Goal: Task Accomplishment & Management: Manage account settings

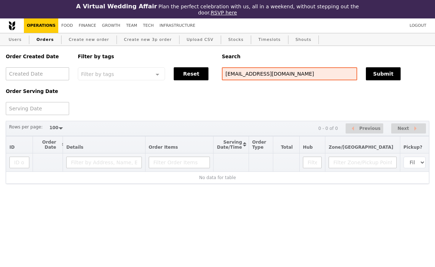
select select "100"
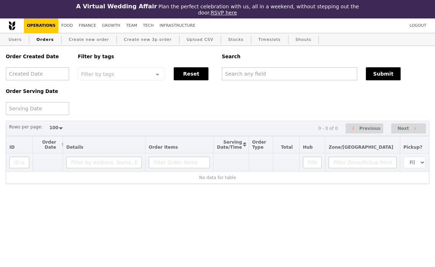
select select "100"
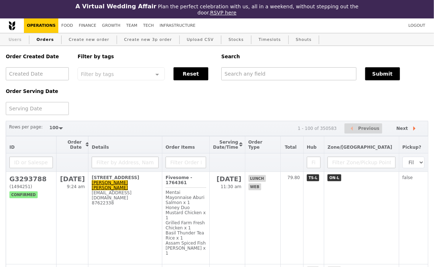
click at [19, 39] on link "Users" at bounding box center [15, 39] width 19 height 13
select select "100"
click at [84, 41] on link "Create new order" at bounding box center [89, 39] width 46 height 13
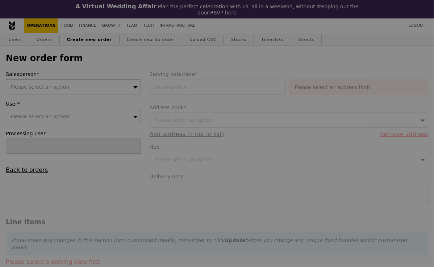
type input "Confirm"
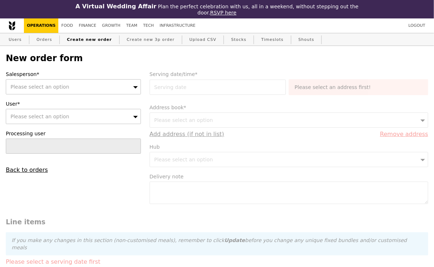
click at [93, 119] on div "Please select an option" at bounding box center [73, 116] width 135 height 15
type input "9172 8689"
type input "Confirm"
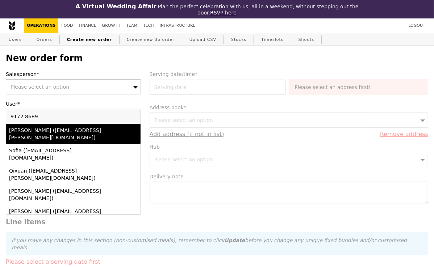
click at [25, 117] on input "9172 8689" at bounding box center [73, 116] width 134 height 14
type input "91728689"
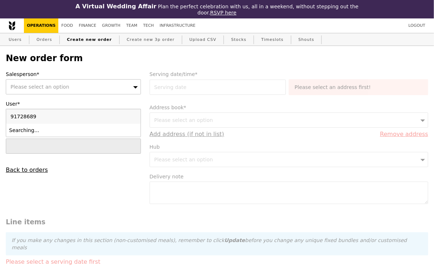
type input "Confirm"
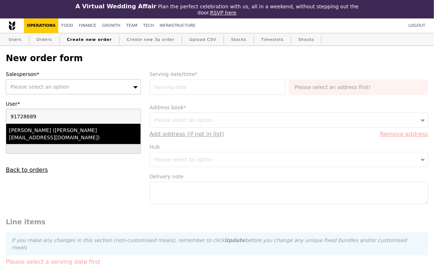
type input "91728689"
click at [34, 130] on div "[PERSON_NAME] ([PERSON_NAME][EMAIL_ADDRESS][DOMAIN_NAME])" at bounding box center [57, 134] width 96 height 14
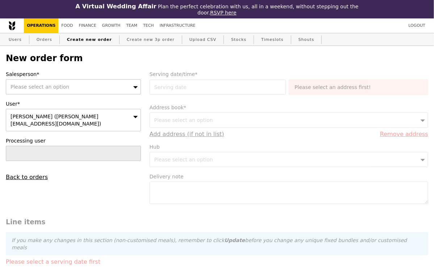
click at [53, 85] on span "Please select an option" at bounding box center [39, 87] width 59 height 6
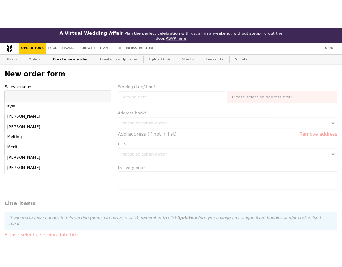
scroll to position [457, 0]
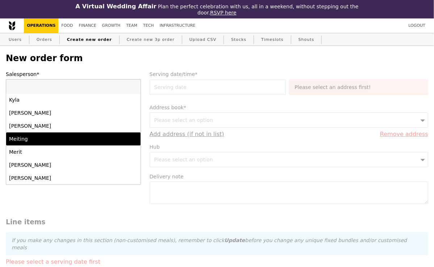
click at [38, 140] on div "Meiting" at bounding box center [57, 138] width 96 height 7
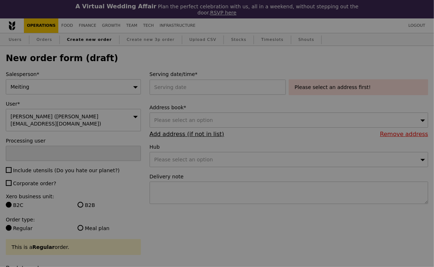
type input "Confirm"
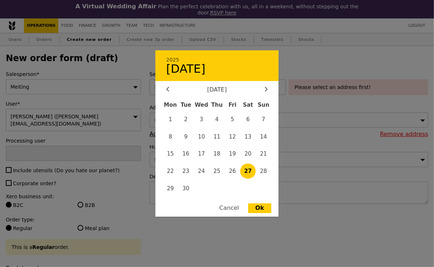
click at [182, 87] on div "2025 27 September September 2025 Mon Tue Wed Thu Fri Sat Sun 1 2 3 4 5 6 7 8 9 …" at bounding box center [218, 87] width 139 height 15
click at [187, 188] on span "30" at bounding box center [186, 189] width 16 height 16
type input "30 Sep 2025"
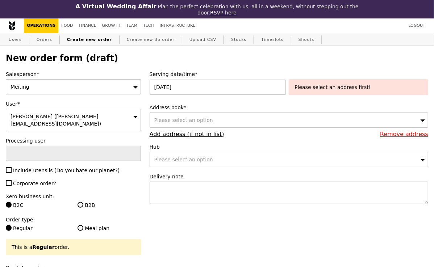
click at [226, 123] on div "Please select an option" at bounding box center [288, 120] width 278 height 15
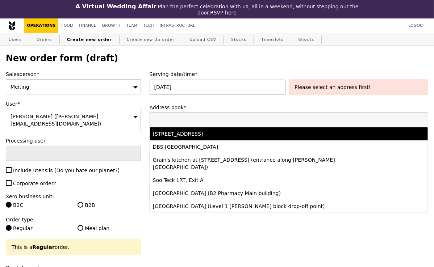
click at [220, 133] on div "[STREET_ADDRESS]" at bounding box center [255, 133] width 204 height 7
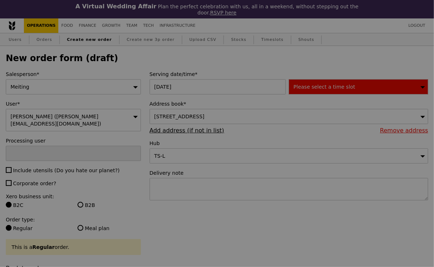
type input "Confirm"
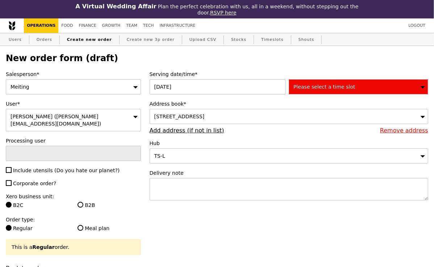
click at [339, 84] on span "Please select a time slot" at bounding box center [324, 87] width 62 height 6
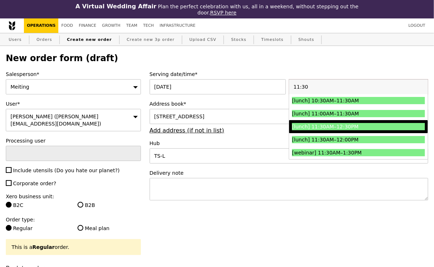
type input "11:30"
click at [319, 127] on div "[lunch] 11:30AM–12:30PM" at bounding box center [342, 126] width 100 height 7
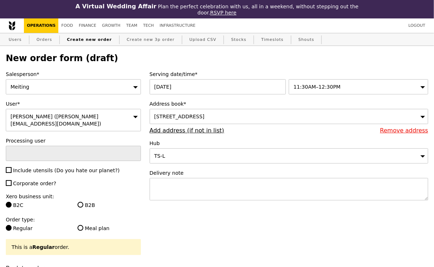
type input "Confirm"
click at [196, 185] on textarea at bounding box center [288, 189] width 278 height 22
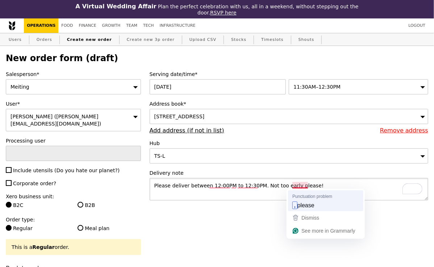
type textarea "Please deliver between 12:00PM to 12:30PM. Not too early, please!"
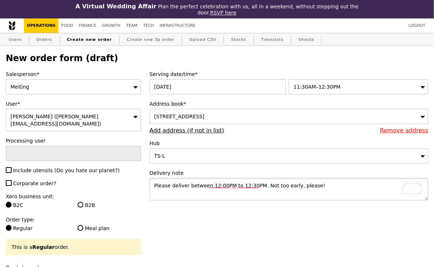
type input "Confirm"
click at [323, 184] on textarea "Please deliver between 12:00PM to 12:30PM. Not too early, please!" at bounding box center [288, 189] width 278 height 22
drag, startPoint x: 323, startPoint y: 188, endPoint x: 146, endPoint y: 183, distance: 176.7
click at [146, 183] on div "Serving date/time* 30 Sep 2025 11:30AM–12:30PM Address book* 319 Joo Chiat Plac…" at bounding box center [288, 139] width 287 height 137
type textarea "Please deliver between 12:00PM to 12:30PM. Not too early, please."
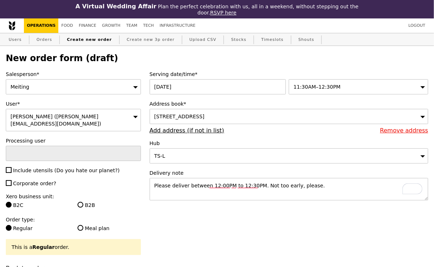
type input "Confirm"
click at [9, 167] on input "Include utensils (Do you hate our planet?)" at bounding box center [9, 170] width 6 height 6
checkbox input "true"
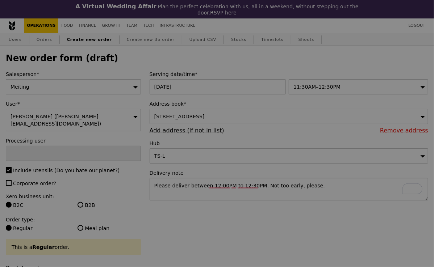
type input "Confirm"
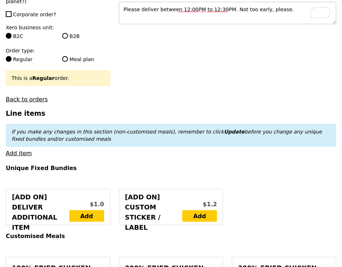
scroll to position [177, 0]
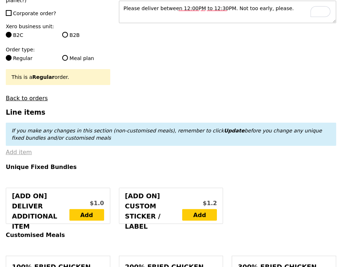
click at [17, 149] on link "Add item" at bounding box center [19, 152] width 26 height 7
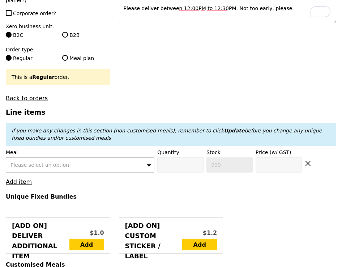
click at [18, 162] on span "Please select an option" at bounding box center [39, 165] width 59 height 6
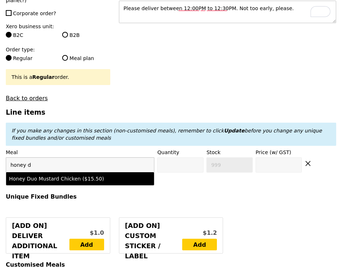
type input "honey d"
click at [34, 175] on div "Honey Duo Mustard Chicken ($15.50)" at bounding box center [62, 178] width 107 height 7
type input "Confirm anyway"
type input "0"
type input "68"
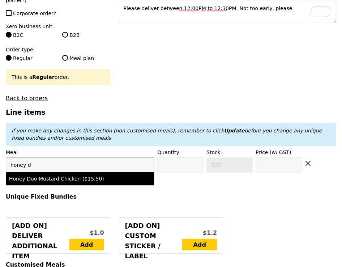
type input "15.5"
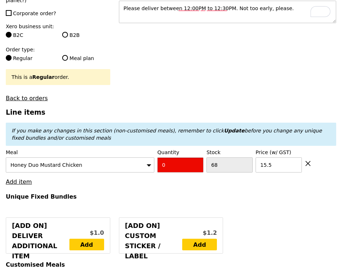
type input "Confirm"
click at [197, 157] on input "1" at bounding box center [180, 164] width 46 height 15
click at [197, 157] on input "2" at bounding box center [180, 164] width 46 height 15
click at [197, 157] on input "3" at bounding box center [180, 164] width 46 height 15
click at [197, 157] on input "4" at bounding box center [180, 164] width 46 height 15
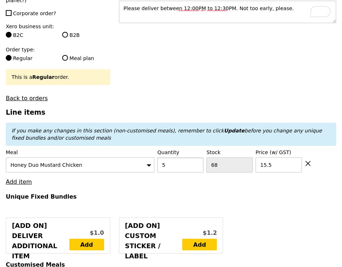
click at [197, 157] on input "5" at bounding box center [180, 164] width 46 height 15
type input "6"
click at [197, 157] on input "6" at bounding box center [180, 164] width 46 height 15
type input "Loading..."
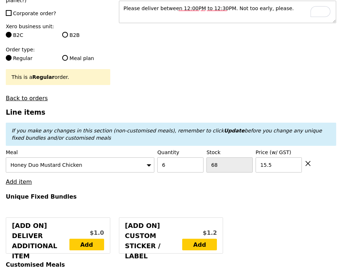
type input "93.00"
type input "3.62"
type input "3.95"
type input "96.95"
type input "Confirm"
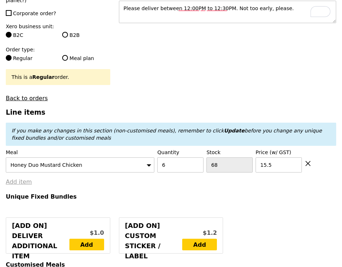
click at [21, 178] on link "Add item" at bounding box center [19, 181] width 26 height 7
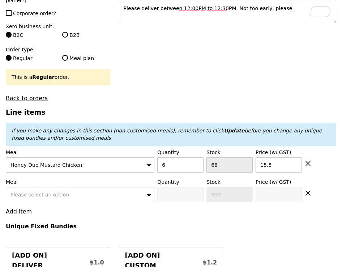
click at [25, 187] on div "Please select an option" at bounding box center [80, 194] width 149 height 15
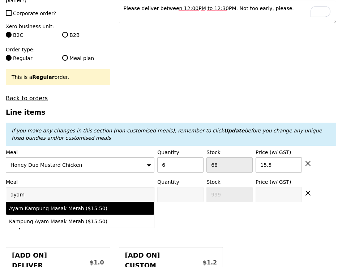
type input "ayam"
click at [37, 205] on div "Ayam Kampung Masak Merah ($15.50)" at bounding box center [62, 208] width 107 height 7
type input "Confirm anyway"
type input "0"
type input "87"
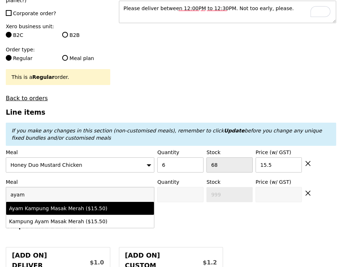
type input "15.5"
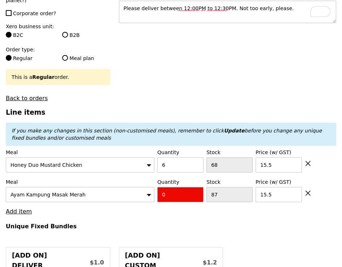
click at [176, 187] on input "0" at bounding box center [180, 194] width 46 height 15
type input "Confirm"
type input "1"
click at [163, 223] on h4 "Unique Fixed Bundles" at bounding box center [171, 226] width 331 height 7
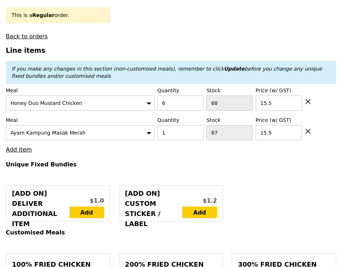
type input "Loading..."
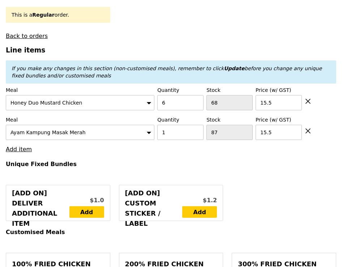
type input "108.50"
type input "112.45"
click at [133, 161] on h4 "Unique Fixed Bundles" at bounding box center [171, 164] width 331 height 7
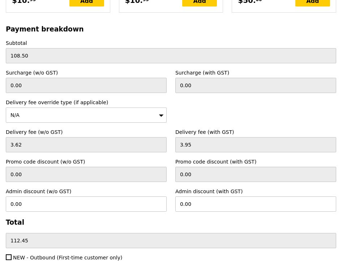
scroll to position [2907, 0]
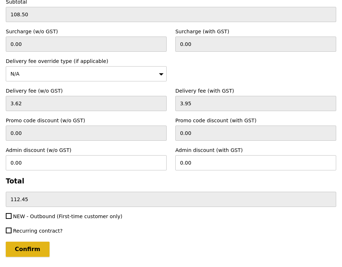
click at [25, 242] on input "Confirm" at bounding box center [28, 249] width 44 height 15
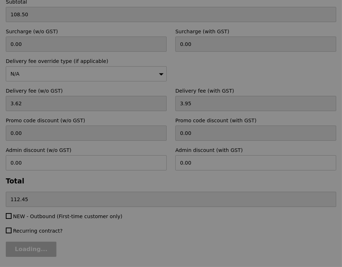
type input "Loading..."
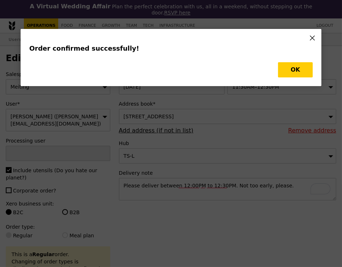
type input "Cha"
type input "Loading..."
type input "1"
type input "87"
type input "15.50"
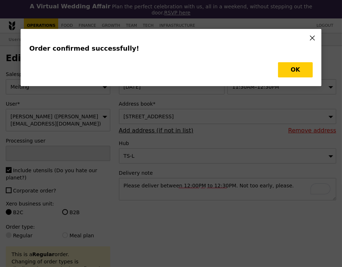
type input "6"
type input "68"
type input "15.50"
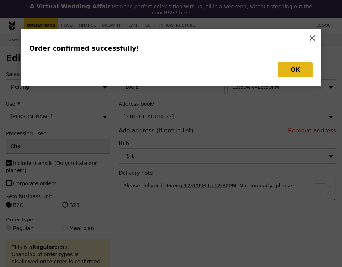
type input "86"
type input "62"
click at [300, 68] on button "OK" at bounding box center [295, 69] width 35 height 15
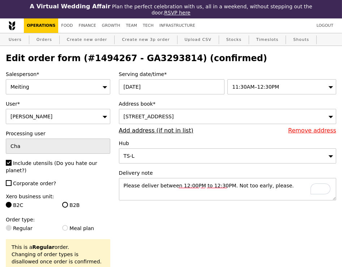
type input "Update"
click at [156, 59] on h2 "Edit order form (#1494267 - GA3293814) (confirmed)" at bounding box center [171, 58] width 331 height 10
copy h2 "GA3293814"
click at [47, 39] on link "Orders" at bounding box center [44, 39] width 21 height 13
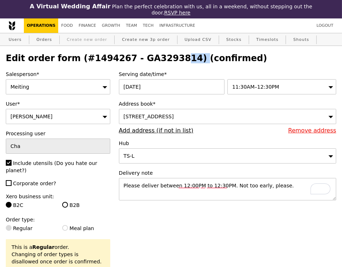
select select "100"
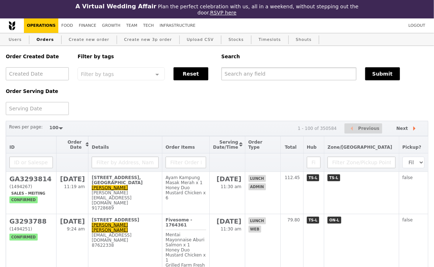
click at [272, 71] on input "text" at bounding box center [288, 73] width 135 height 13
paste input "GA3293814"
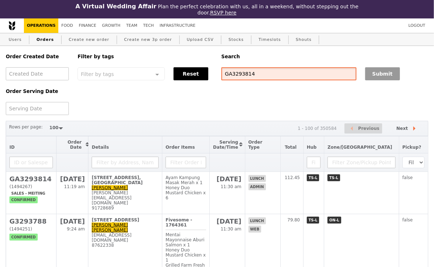
type input "GA3293814"
click at [376, 73] on button "Submit" at bounding box center [382, 73] width 35 height 13
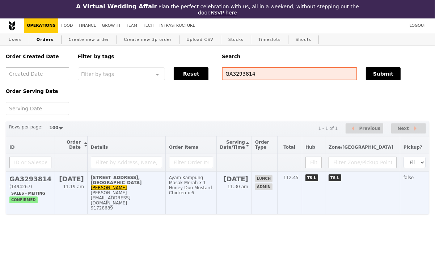
click at [215, 194] on td "Ayam Kampung Masak Merah x 1 Honey Duo Mustard Chicken x 6" at bounding box center [190, 193] width 51 height 42
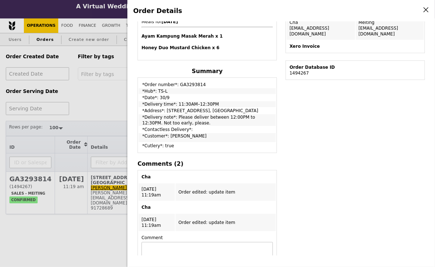
scroll to position [223, 0]
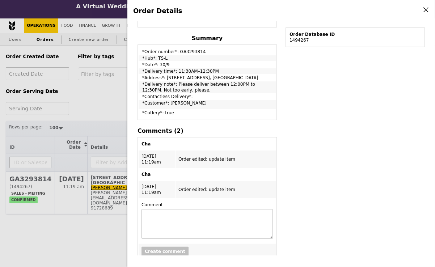
drag, startPoint x: 227, startPoint y: 73, endPoint x: 227, endPoint y: 78, distance: 5.4
click at [227, 78] on td "*Address*: 319 Joo Chiat Place, #05-03, Parkway East Medical Centre" at bounding box center [207, 78] width 137 height 6
copy td "Parkway East Medical Centre"
click at [103, 115] on div "Order Details Edit order Changelog Cancel Order ID GA3293814 – View receipt Ord…" at bounding box center [217, 133] width 435 height 267
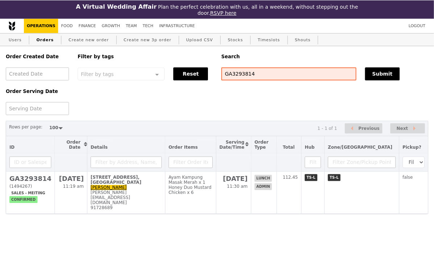
scroll to position [253, 0]
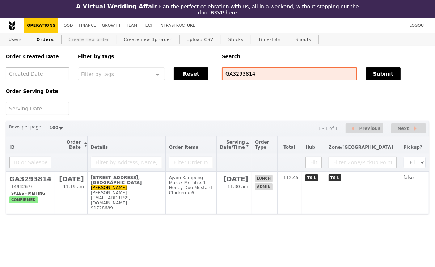
click at [95, 38] on link "Create new order" at bounding box center [89, 39] width 46 height 13
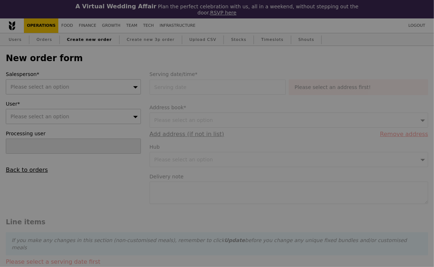
type input "Confirm"
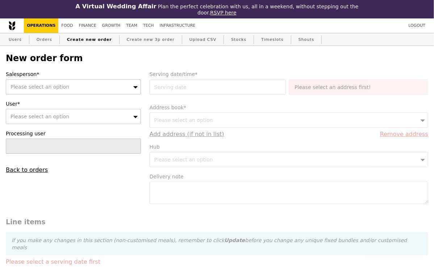
click at [78, 114] on div "Please select an option" at bounding box center [73, 116] width 135 height 15
type input "[PERSON_NAME][EMAIL_ADDRESS][DOMAIN_NAME]"
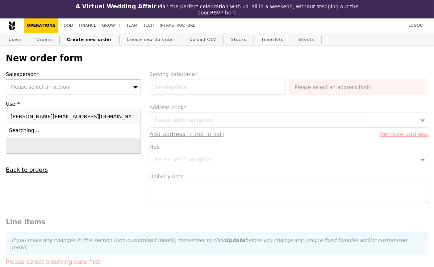
type input "Confirm"
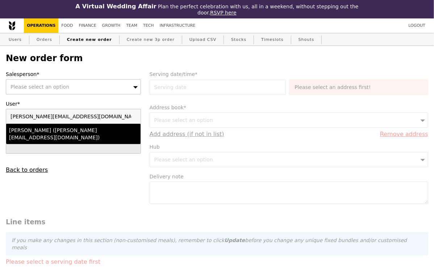
type input "[PERSON_NAME][EMAIL_ADDRESS][DOMAIN_NAME]"
click at [67, 130] on div "[PERSON_NAME] ([PERSON_NAME][EMAIL_ADDRESS][DOMAIN_NAME])" at bounding box center [57, 134] width 96 height 14
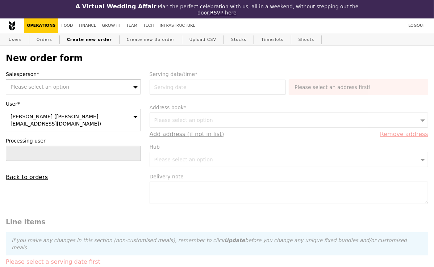
click at [74, 87] on div "Please select an option" at bounding box center [73, 86] width 135 height 15
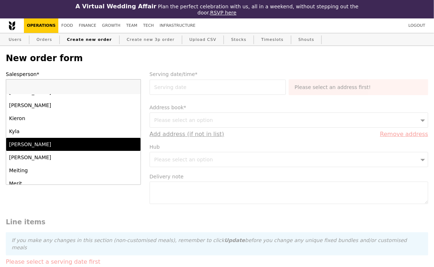
scroll to position [443, 0]
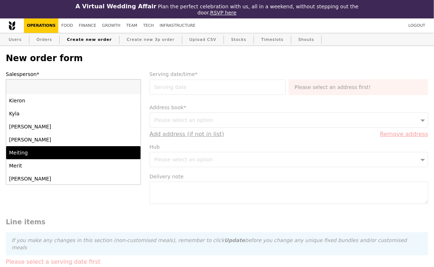
click at [48, 151] on div "Meiting" at bounding box center [57, 152] width 96 height 7
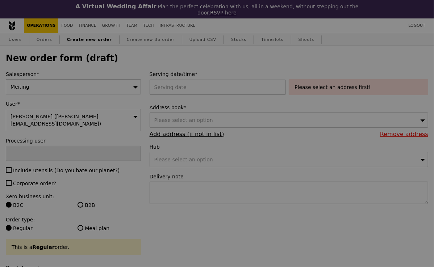
type input "Confirm"
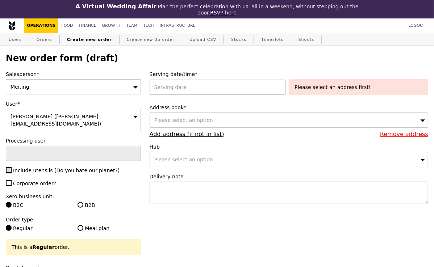
click at [8, 167] on input "Include utensils (Do you hate our planet?)" at bounding box center [9, 170] width 6 height 6
checkbox input "true"
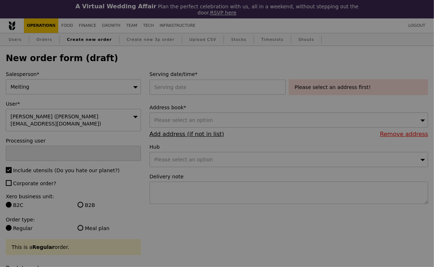
type input "Confirm"
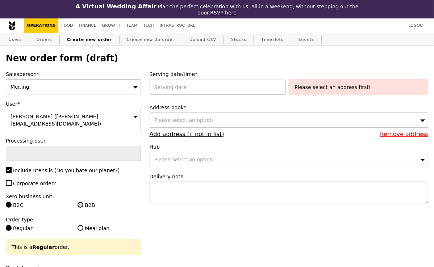
click at [81, 202] on input "B2B" at bounding box center [80, 205] width 6 height 6
radio input "true"
type input "Loading..."
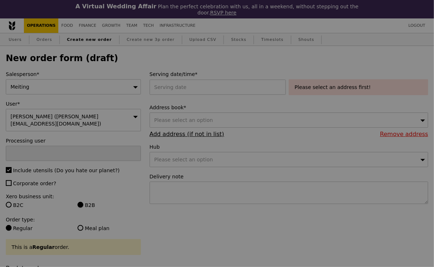
type input "9.08"
type input "9.90"
type input "Confirm"
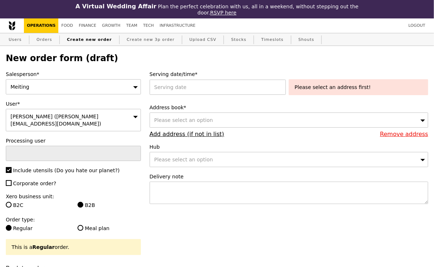
click at [226, 87] on div "2025 27 September September 2025 Mon Tue Wed Thu Fri Sat Sun 1 2 3 4 5 6 7 8 9 …" at bounding box center [218, 87] width 139 height 15
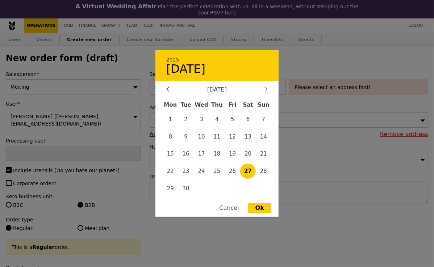
click at [266, 90] on icon at bounding box center [266, 89] width 2 height 4
click at [203, 136] on span "8" at bounding box center [202, 137] width 16 height 16
type input "08 Oct 2025"
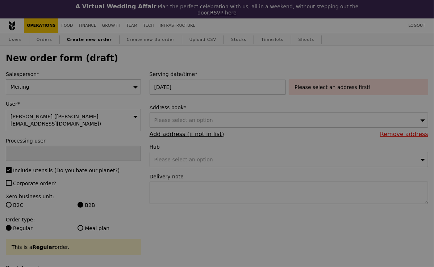
click at [182, 135] on div at bounding box center [217, 133] width 434 height 267
type input "Confirm"
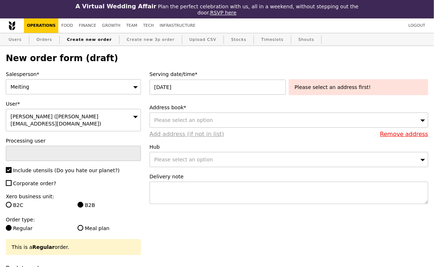
click at [177, 133] on link "Add address (if not in list)" at bounding box center [186, 134] width 75 height 7
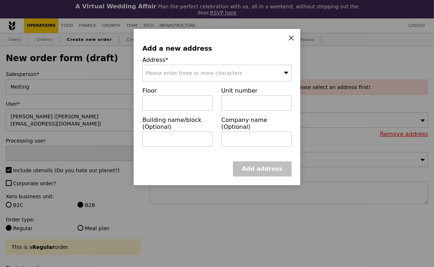
click at [180, 73] on span "Please enter three or more characters" at bounding box center [194, 73] width 97 height 6
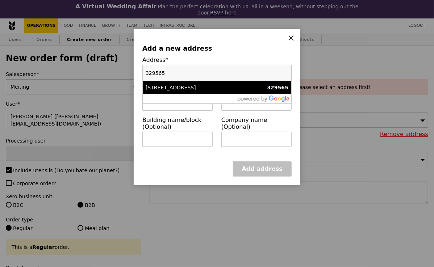
type input "329565"
click at [185, 88] on div "101 Irrawaddy Road" at bounding box center [199, 87] width 107 height 7
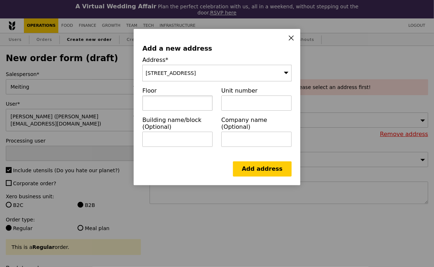
click at [171, 103] on input "text" at bounding box center [177, 103] width 70 height 15
type input "11"
click at [238, 102] on input "text" at bounding box center [256, 103] width 70 height 15
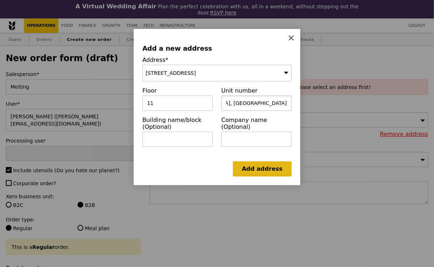
type input "07 to 13, Royal Square Novena Medical Centre at Royal Square Novena, Eagle Eye …"
click at [261, 168] on link "Add address" at bounding box center [262, 168] width 59 height 15
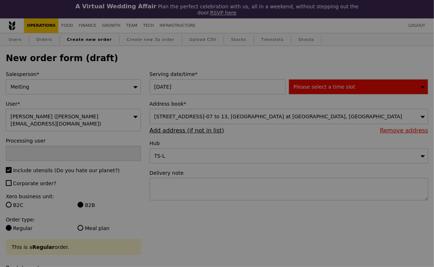
type input "Confirm"
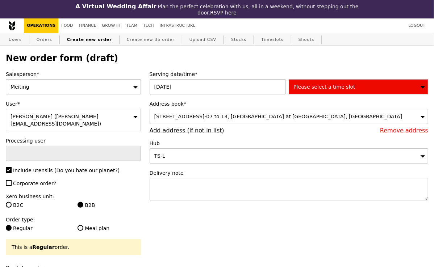
click at [325, 84] on span "Please select a time slot" at bounding box center [324, 87] width 62 height 6
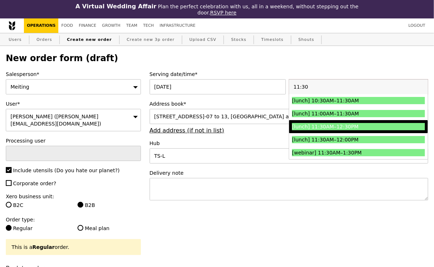
type input "11:30"
click at [319, 127] on div "[lunch] 11:30AM–12:30PM" at bounding box center [342, 126] width 100 height 7
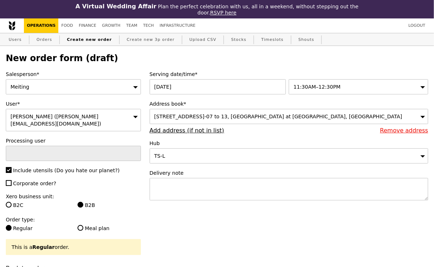
type input "Confirm"
click at [207, 193] on textarea at bounding box center [288, 189] width 278 height 22
paste textarea "Please deliver between 12:00PM to 12:30PM. Not too early."
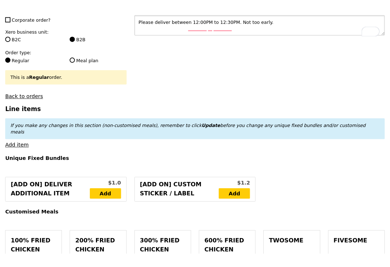
scroll to position [182, 0]
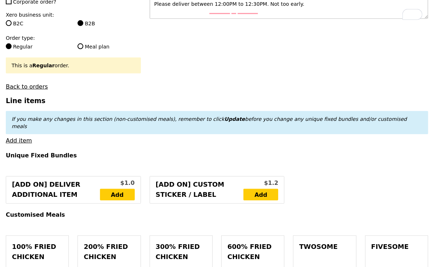
type textarea "Please deliver between 12:00PM to 12:30PM. Not too early."
type input "Confirm"
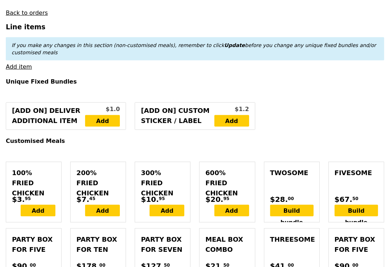
scroll to position [259, 0]
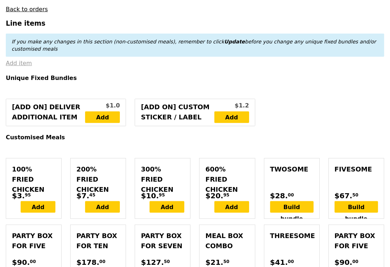
click at [16, 60] on link "Add item" at bounding box center [19, 63] width 26 height 7
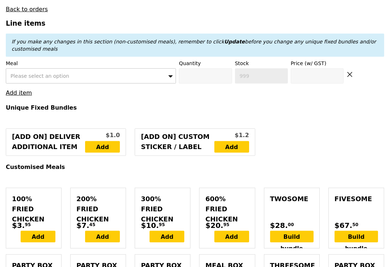
click at [20, 73] on span "Please select an option" at bounding box center [39, 76] width 59 height 6
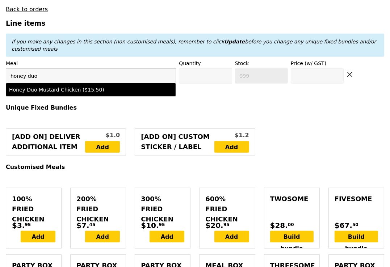
type input "honey duo"
click at [33, 86] on div "Honey Duo Mustard Chicken ($15.50)" at bounding box center [70, 89] width 123 height 7
type input "Confirm anyway"
type input "0"
type input "500"
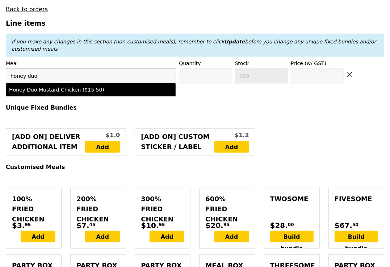
type input "15.5"
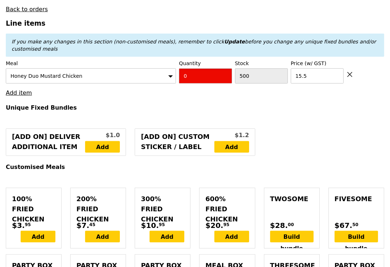
click at [190, 68] on input "0" at bounding box center [205, 75] width 53 height 15
type input "Confirm"
type input "8"
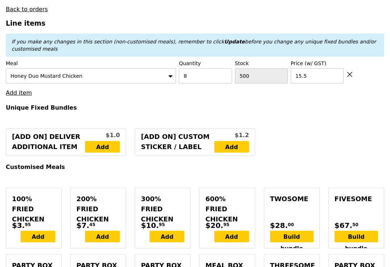
type input "Loading..."
click at [23, 89] on link "Add item" at bounding box center [19, 92] width 26 height 7
type input "124.00"
type input "3.62"
type input "3.95"
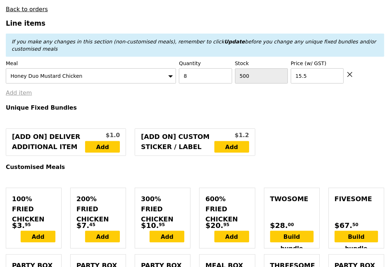
type input "127.95"
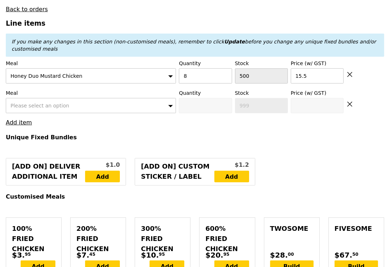
type input "Confirm"
click at [51, 103] on span "Please select an option" at bounding box center [39, 106] width 59 height 6
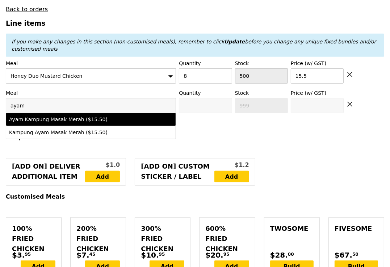
type input "ayam"
click at [59, 116] on div "Ayam Kampung Masak Merah ($15.50)" at bounding box center [70, 119] width 123 height 7
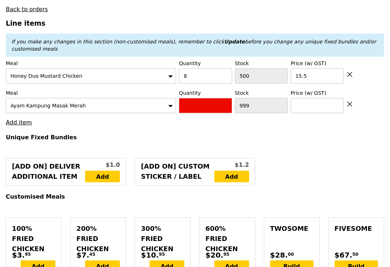
type input "Confirm anyway"
type input "0"
type input "500"
type input "15.5"
click at [188, 98] on input "0" at bounding box center [205, 105] width 53 height 15
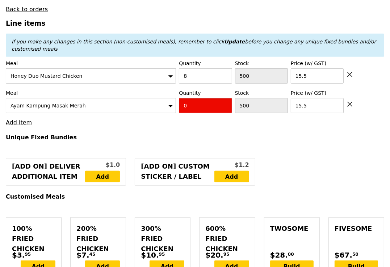
click at [188, 98] on input "0" at bounding box center [205, 105] width 53 height 15
type input "Confirm"
type input "2"
click at [174, 134] on h4 "Unique Fixed Bundles" at bounding box center [195, 137] width 378 height 7
type input "Loading..."
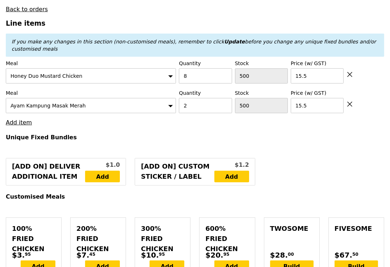
type input "155.00"
type input "158.95"
type input "Confirm"
click at [22, 119] on link "Add item" at bounding box center [19, 122] width 26 height 7
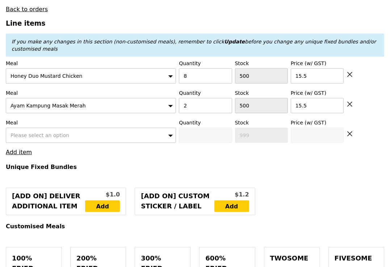
click at [33, 132] on span "Please select an option" at bounding box center [39, 135] width 59 height 6
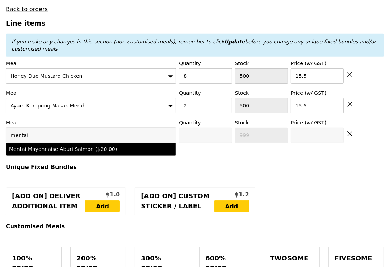
type input "mentai"
click at [36, 146] on div "Mentai Mayonnaise Aburi Salmon ($20.00)" at bounding box center [70, 149] width 123 height 7
type input "Confirm anyway"
type input "0"
type input "500"
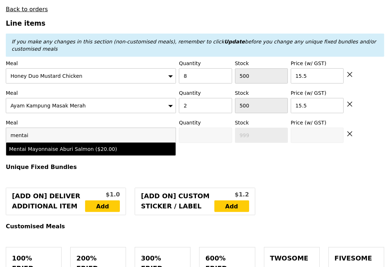
type input "20.0"
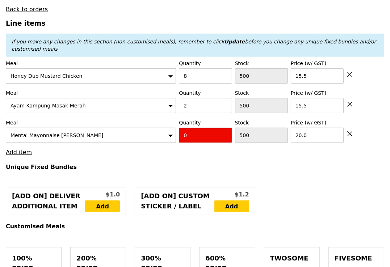
click at [189, 130] on input "0" at bounding box center [205, 135] width 53 height 15
type input "Confirm"
type input "13"
click at [183, 164] on h4 "Unique Fixed Bundles" at bounding box center [195, 167] width 378 height 7
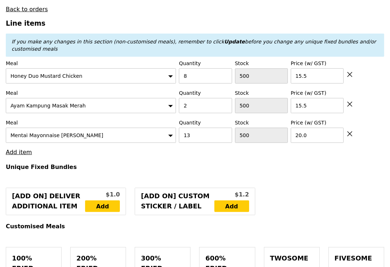
type input "Loading..."
type input "415.00"
type input "418.95"
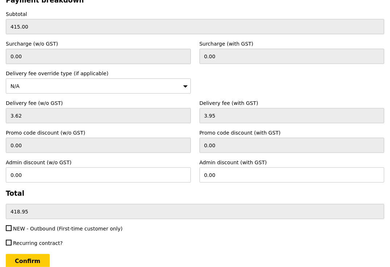
scroll to position [2379, 0]
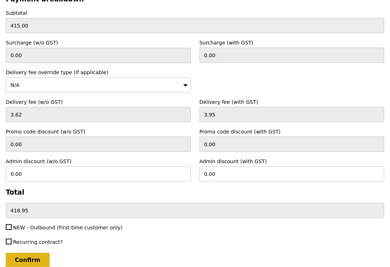
click at [24, 253] on input "Confirm" at bounding box center [28, 260] width 44 height 15
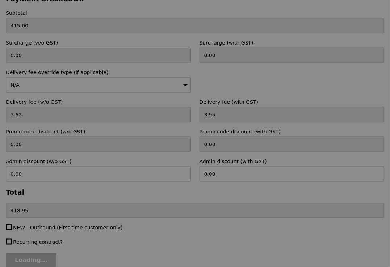
type input "Loading..."
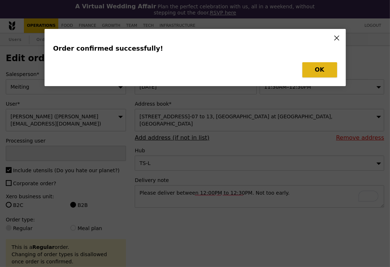
click at [319, 74] on button "OK" at bounding box center [319, 69] width 35 height 15
type input "Cha"
type input "Loading..."
type input "13"
type input "20.00"
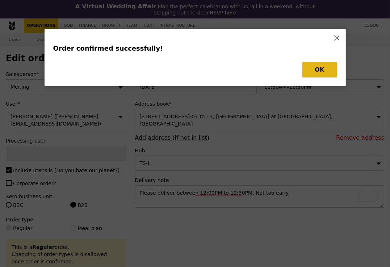
type input "15.50"
type input "8"
type input "15.50"
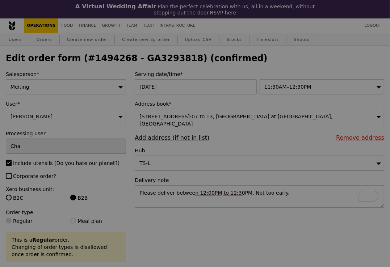
type input "487"
type input "498"
type input "492"
type input "Update"
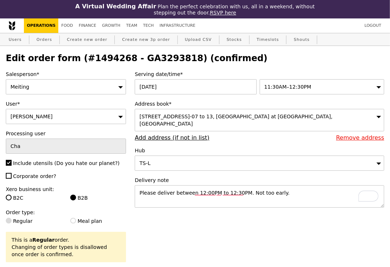
click at [151, 57] on h2 "Edit order form (#1494268 - GA3293818) (confirmed)" at bounding box center [195, 58] width 378 height 10
copy h2 "GA3293818"
click at [40, 38] on link "Orders" at bounding box center [44, 39] width 21 height 13
select select "100"
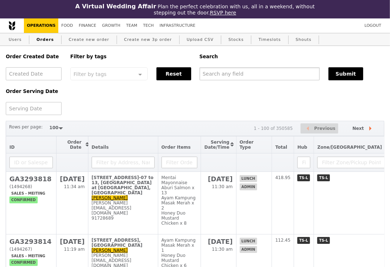
click at [227, 73] on input "text" at bounding box center [259, 73] width 120 height 13
paste input "GA3293818"
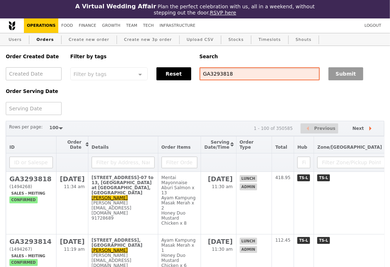
type input "GA3293818"
click at [341, 73] on button "Submit" at bounding box center [345, 73] width 35 height 13
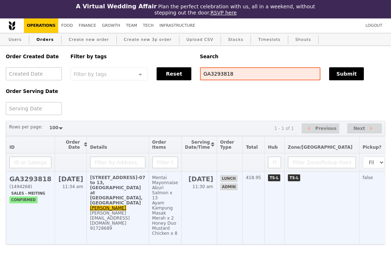
click at [142, 211] on div "[PERSON_NAME][EMAIL_ADDRESS][DOMAIN_NAME]" at bounding box center [117, 218] width 55 height 15
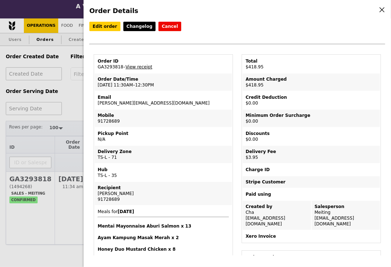
click at [108, 67] on td "Order ID GA3293818 – View receipt" at bounding box center [163, 63] width 137 height 17
copy td "GA3293818"
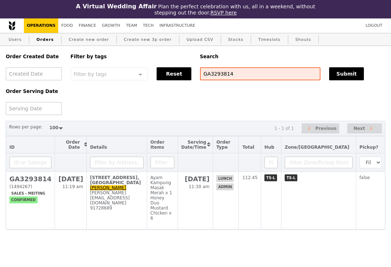
select select "100"
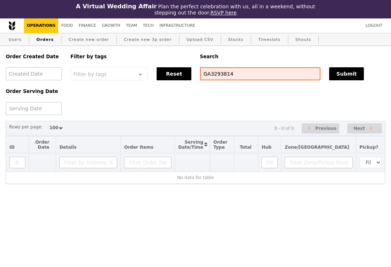
select select "100"
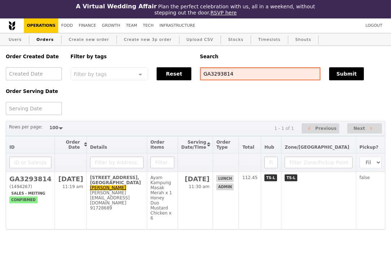
click at [221, 76] on input "GA3293814" at bounding box center [260, 73] width 121 height 13
click at [80, 41] on link "Create new order" at bounding box center [89, 39] width 46 height 13
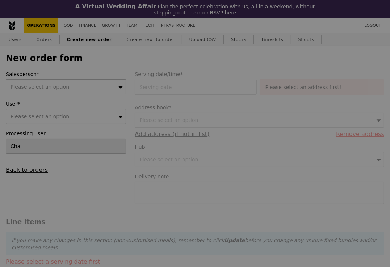
type input "Confirm"
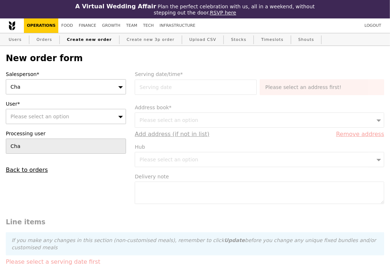
click at [30, 116] on span "Please select an option" at bounding box center [39, 117] width 59 height 6
type input "[PERSON_NAME][EMAIL_ADDRESS][DOMAIN_NAME]"
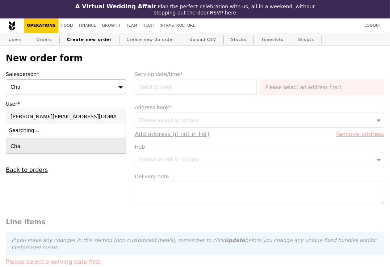
type input "Confirm"
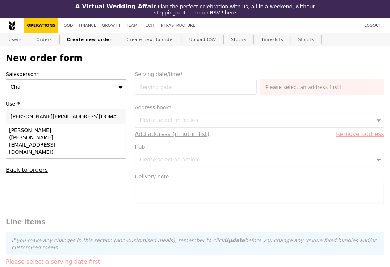
type input "[PERSON_NAME][EMAIL_ADDRESS][DOMAIN_NAME]"
click at [49, 130] on div "[PERSON_NAME] ([PERSON_NAME][EMAIL_ADDRESS][DOMAIN_NAME])" at bounding box center [51, 141] width 85 height 29
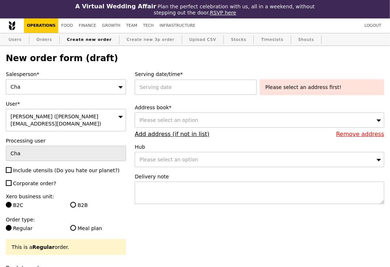
click at [61, 86] on div "Cha" at bounding box center [66, 86] width 120 height 15
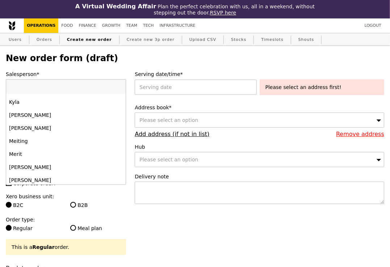
scroll to position [454, 0]
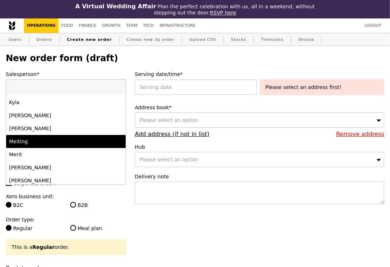
click at [44, 144] on div "Meiting" at bounding box center [51, 141] width 85 height 7
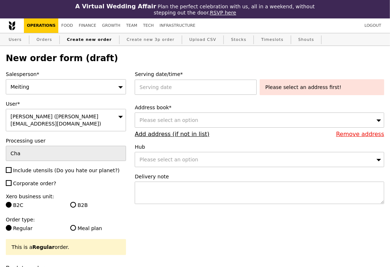
type input "Confirm"
click at [10, 167] on input "Include utensils (Do you hate our planet?)" at bounding box center [9, 170] width 6 height 6
checkbox input "true"
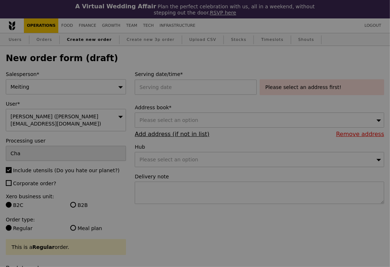
type input "Confirm"
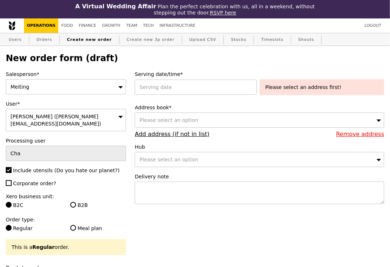
click at [76, 202] on label "B2B" at bounding box center [98, 205] width 56 height 7
click at [76, 202] on input "B2B" at bounding box center [73, 205] width 6 height 6
radio input "true"
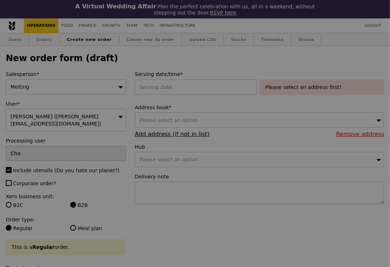
type input "Confirm"
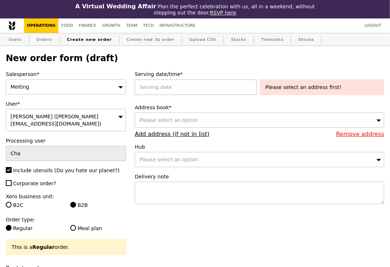
click at [197, 85] on div at bounding box center [197, 87] width 125 height 15
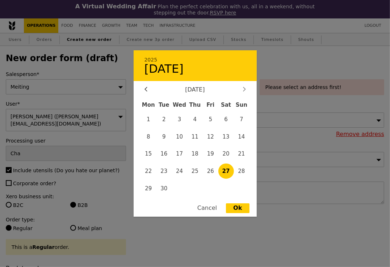
click at [246, 93] on div at bounding box center [244, 90] width 7 height 7
click at [211, 138] on span "10" at bounding box center [211, 137] width 16 height 16
type input "[DATE]"
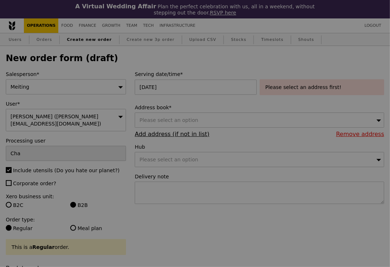
type input "Confirm"
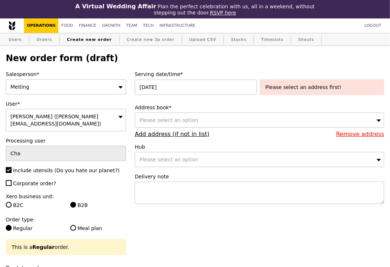
click at [174, 120] on span "Please select an option" at bounding box center [168, 120] width 59 height 6
type input "598332"
click at [125, 167] on label "Include utensils (Do you hate our planet?)" at bounding box center [66, 170] width 120 height 7
click at [12, 167] on input "Include utensils (Do you hate our planet?)" at bounding box center [9, 170] width 6 height 6
checkbox input "false"
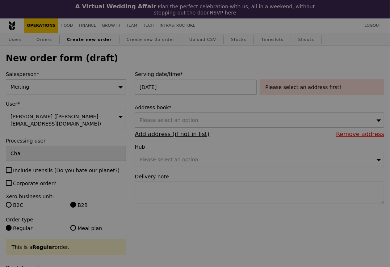
type input "Confirm"
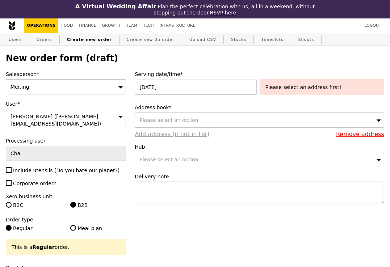
click at [162, 137] on link "Add address (if not in list)" at bounding box center [172, 134] width 75 height 7
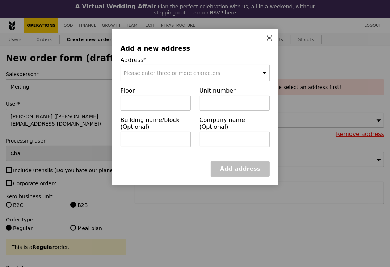
click at [162, 72] on span "Please enter three or more characters" at bounding box center [172, 73] width 97 height 6
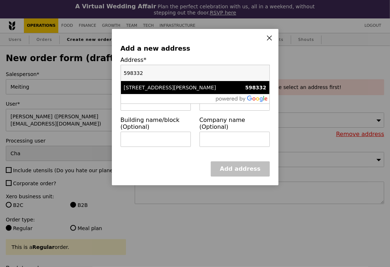
type input "598332"
click at [165, 87] on div "[STREET_ADDRESS][PERSON_NAME]" at bounding box center [177, 87] width 107 height 7
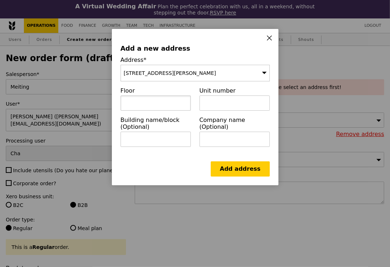
click at [157, 102] on input "text" at bounding box center [156, 103] width 70 height 15
type input "01"
click at [217, 105] on input "text" at bounding box center [234, 103] width 70 height 15
click at [222, 103] on input "42/43/44, [GEOGRAPHIC_DATA] @ [GEOGRAPHIC_DATA]" at bounding box center [234, 103] width 70 height 15
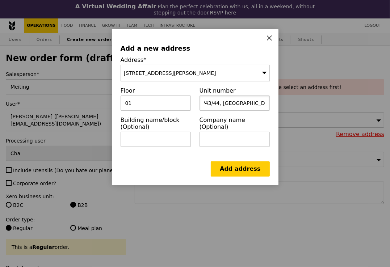
scroll to position [0, 0]
type input "42/43/44, [GEOGRAPHIC_DATA] @ [GEOGRAPHIC_DATA]"
click at [235, 167] on link "Add address" at bounding box center [240, 168] width 59 height 15
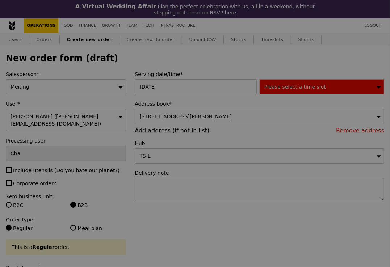
type input "Confirm"
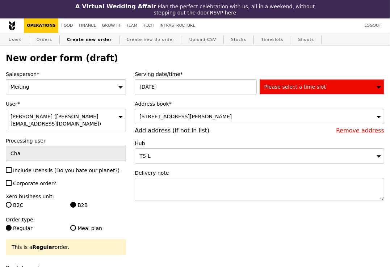
click at [281, 92] on div "Please select a time slot" at bounding box center [322, 86] width 125 height 15
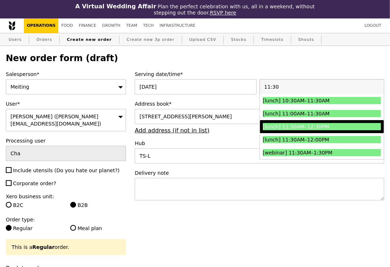
type input "11:30"
click at [282, 124] on div "[lunch] 11:30AM–12:30PM" at bounding box center [307, 126] width 89 height 7
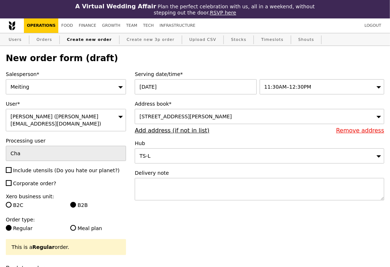
type input "Confirm"
click at [11, 167] on input "Include utensils (Do you hate our planet?)" at bounding box center [9, 170] width 6 height 6
checkbox input "true"
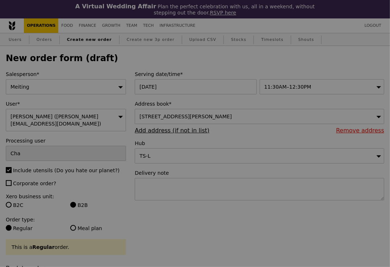
type input "Confirm"
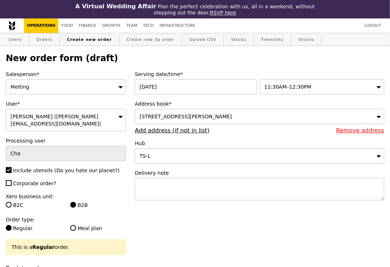
click at [157, 187] on textarea at bounding box center [259, 189] width 249 height 22
paste textarea "Please deliver between 12:00PM to 12:30PM. Not too early."
type textarea "Please deliver between 12:00PM to 12:30PM. Not too early."
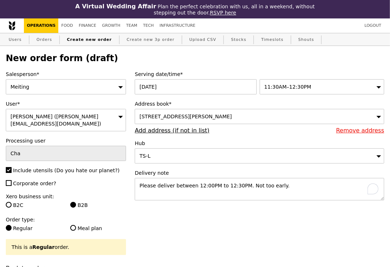
type input "Confirm"
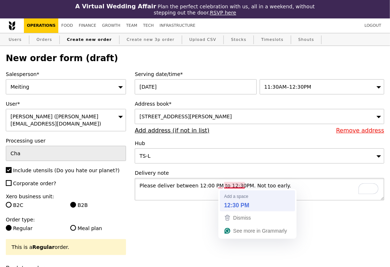
type textarea "Please deliver between 12:00 PM to 12:30 PM. Not too early."
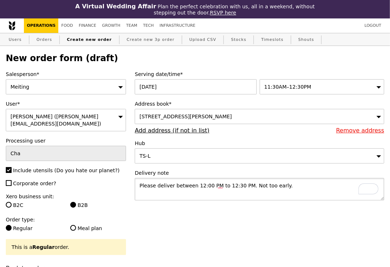
type input "Confirm"
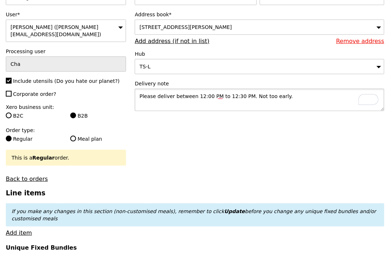
scroll to position [132, 0]
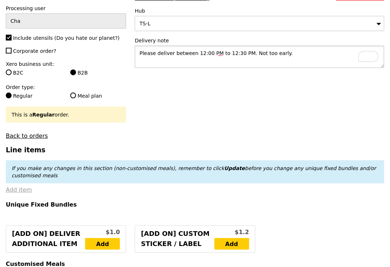
type textarea "Please deliver between 12:00 PM to 12:30 PM. Not too early."
click at [19, 186] on link "Add item" at bounding box center [19, 189] width 26 height 7
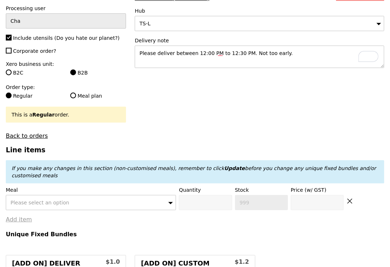
type input "Confirm"
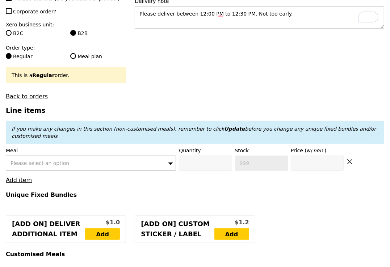
scroll to position [171, 0]
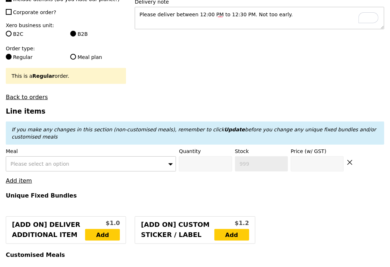
click at [91, 156] on div "Please select an option" at bounding box center [91, 163] width 170 height 15
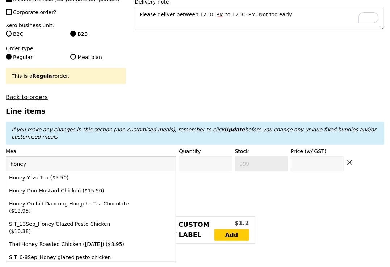
type input "honey d"
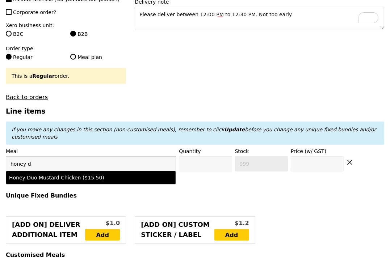
type input "Confirm anyway"
type input "0"
type input "499"
type input "15.5"
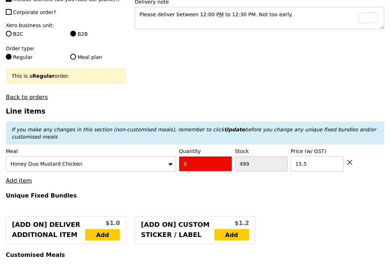
click at [198, 158] on input "0" at bounding box center [205, 163] width 53 height 15
type input "Confirm"
type input "8"
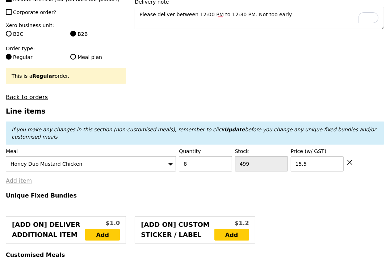
type input "Loading..."
click at [22, 177] on link "Add item" at bounding box center [19, 180] width 26 height 7
type input "124.00"
type input "3.62"
type input "3.95"
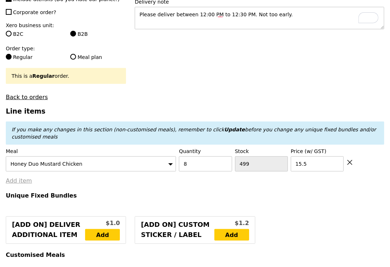
type input "127.95"
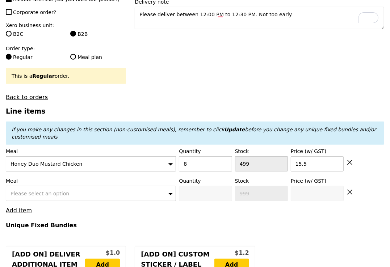
type input "Confirm"
click at [66, 186] on div "Please select an option" at bounding box center [91, 193] width 170 height 15
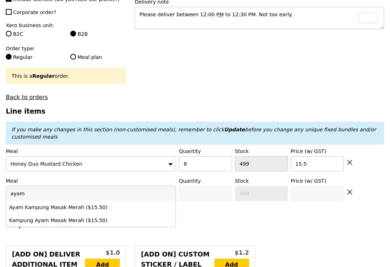
type input "ayam"
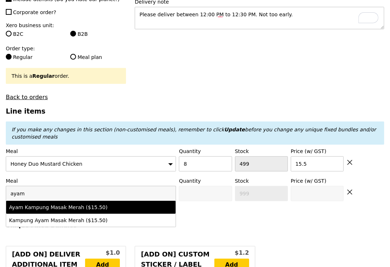
type input "Confirm anyway"
type input "0"
type input "500"
type input "15.5"
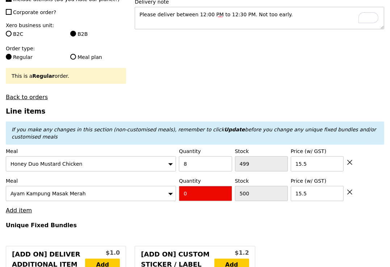
click at [195, 189] on input "0" at bounding box center [205, 193] width 53 height 15
type input "Confirm"
type input "6"
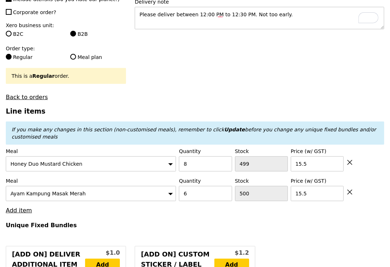
type input "Loading..."
type input "217.00"
type input "220.95"
type input "Confirm"
click at [23, 207] on link "Add item" at bounding box center [19, 210] width 26 height 7
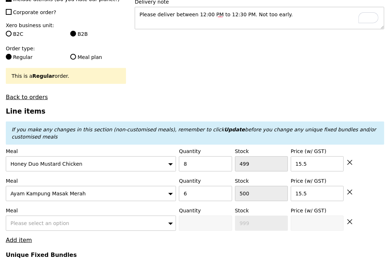
click at [29, 220] on span "Please select an option" at bounding box center [39, 223] width 59 height 6
type input "mentai"
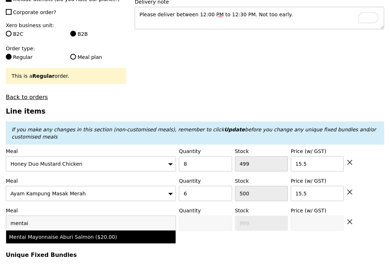
type input "Confirm anyway"
type input "0"
type input "497"
type input "20.0"
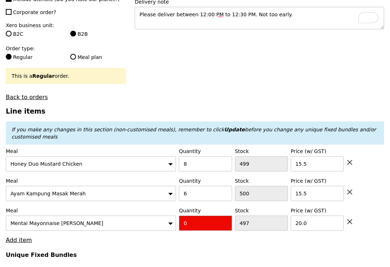
click at [201, 216] on input "0" at bounding box center [205, 223] width 53 height 15
type input "Confirm"
type input "15"
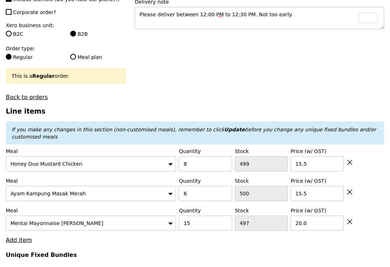
type input "Loading..."
type input "517.00"
type input "520.95"
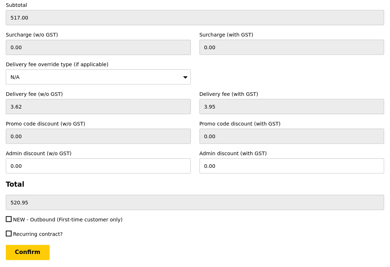
scroll to position [2397, 0]
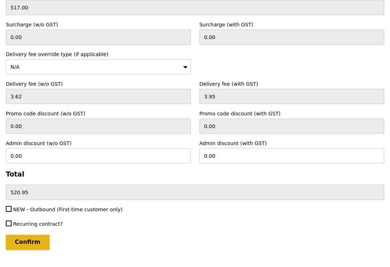
click at [37, 235] on input "Confirm" at bounding box center [28, 242] width 44 height 15
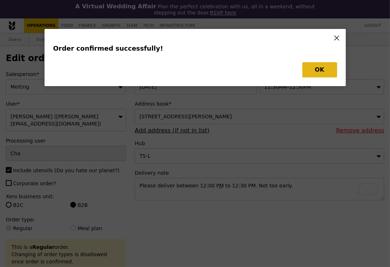
type input "Loading..."
type input "15"
type input "497"
type input "20.00"
type input "15.50"
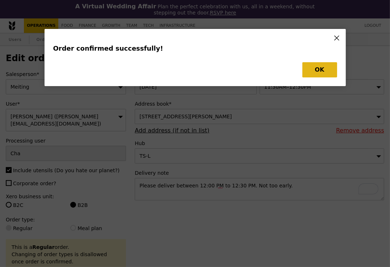
type input "8"
type input "499"
type input "15.50"
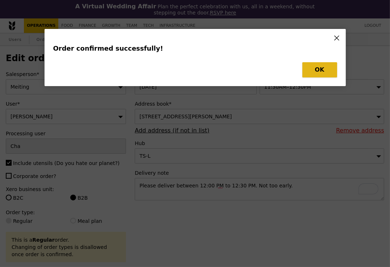
click at [314, 68] on button "OK" at bounding box center [319, 69] width 35 height 15
type input "482"
type input "494"
type input "491"
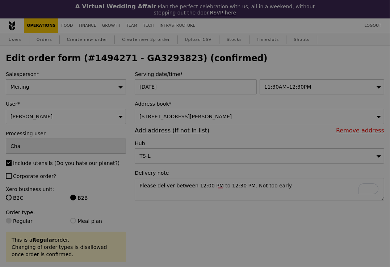
type input "Update"
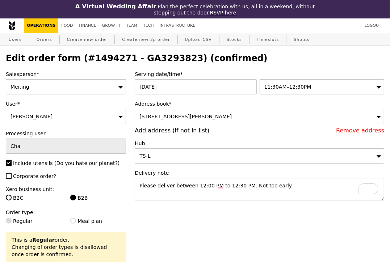
click at [138, 59] on h2 "Edit order form (#1494271 - GA3293823) (confirmed)" at bounding box center [195, 58] width 378 height 10
copy h2 "GA3293823"
click at [42, 42] on link "Orders" at bounding box center [44, 39] width 21 height 13
select select "100"
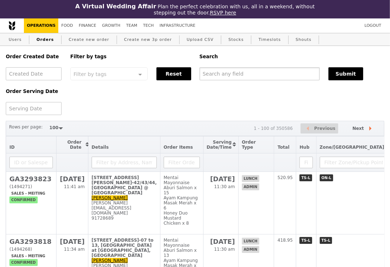
click at [243, 73] on input "text" at bounding box center [259, 73] width 120 height 13
paste input "GA3293823"
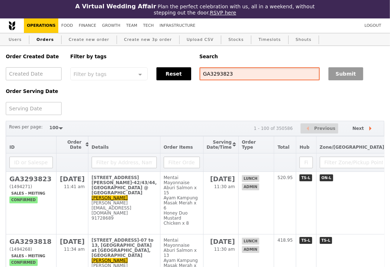
type input "GA3293823"
click at [353, 75] on button "Submit" at bounding box center [345, 73] width 35 height 13
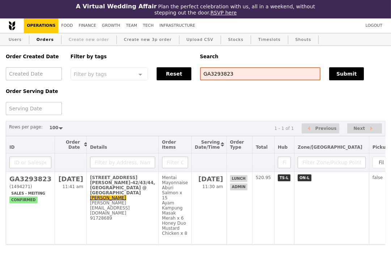
click at [97, 41] on link "Create new order" at bounding box center [89, 39] width 46 height 13
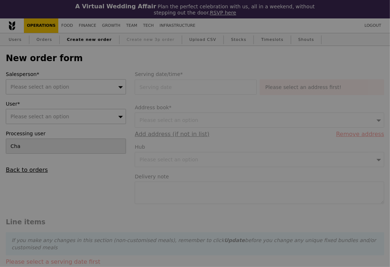
type input "Confirm"
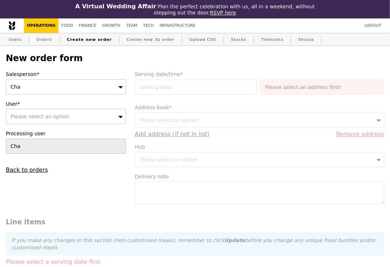
click at [67, 117] on div "Please select an option" at bounding box center [66, 116] width 120 height 15
type input "[PERSON_NAME][EMAIL_ADDRESS][DOMAIN_NAME]"
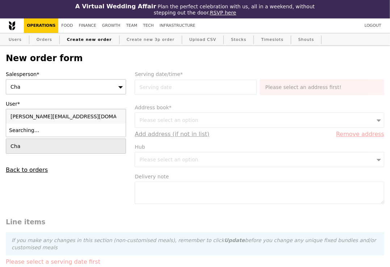
type input "Confirm"
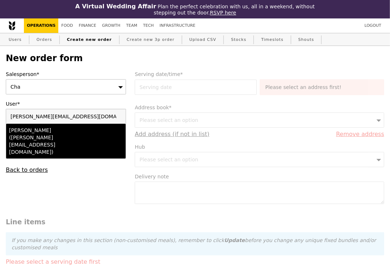
type input "[PERSON_NAME][EMAIL_ADDRESS][DOMAIN_NAME]"
click at [60, 138] on div "[PERSON_NAME] ([PERSON_NAME][EMAIL_ADDRESS][DOMAIN_NAME])" at bounding box center [51, 141] width 85 height 29
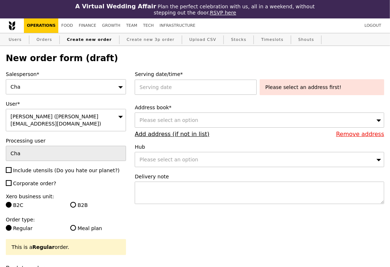
click at [50, 86] on div "Cha" at bounding box center [66, 86] width 120 height 15
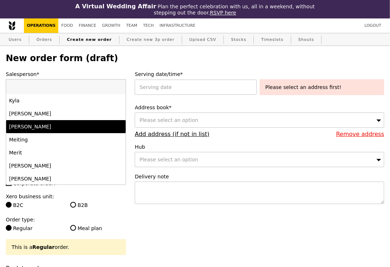
scroll to position [454, 0]
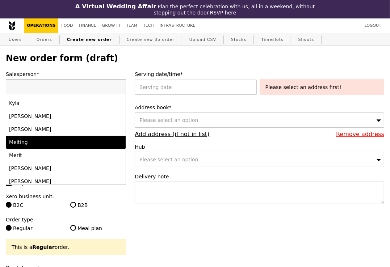
click at [45, 139] on div "Meiting" at bounding box center [51, 142] width 85 height 7
type input "Loading..."
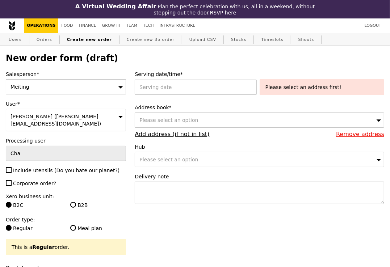
type input "13.26"
type input "14.45"
type input "Confirm"
click at [11, 167] on input "Include utensils (Do you hate our planet?)" at bounding box center [9, 170] width 6 height 6
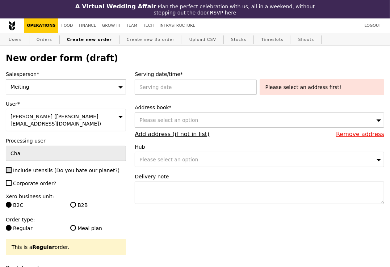
checkbox input "true"
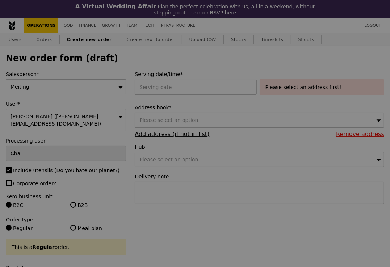
type input "Confirm"
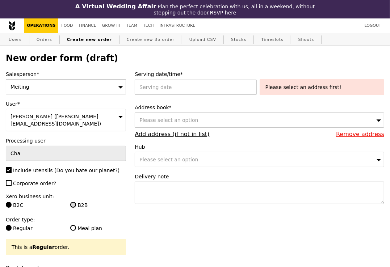
click at [71, 202] on input "B2B" at bounding box center [73, 205] width 6 height 6
radio input "true"
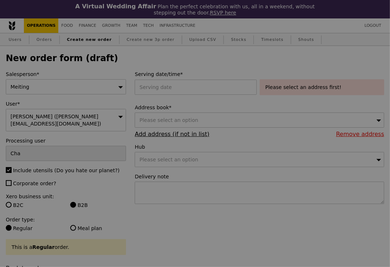
type input "Confirm"
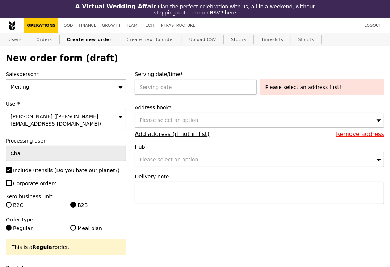
click at [177, 85] on div at bounding box center [197, 87] width 125 height 15
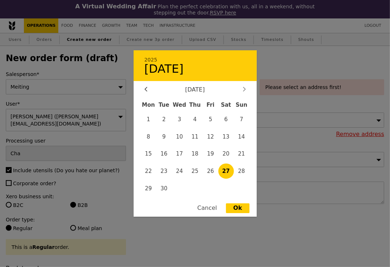
click at [246, 90] on div at bounding box center [244, 90] width 7 height 7
click at [149, 154] on span "13" at bounding box center [149, 154] width 16 height 16
type input "[DATE]"
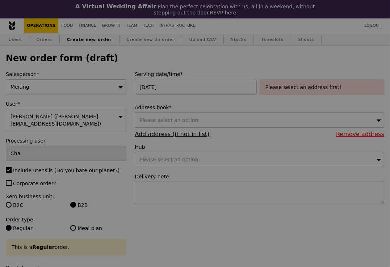
type input "Confirm"
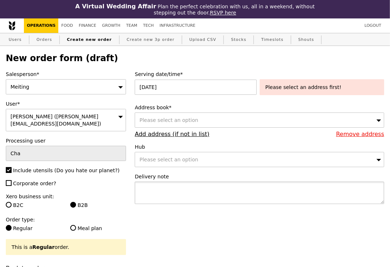
click at [187, 190] on textarea at bounding box center [259, 193] width 249 height 22
paste textarea "Please deliver between 12:00PM to 12:30PM. Not too early."
type textarea "Please deliver between 12:00PM to 12:30PM. Not too early."
click at [293, 88] on div "Please select an address first!" at bounding box center [321, 87] width 113 height 7
type input "Confirm"
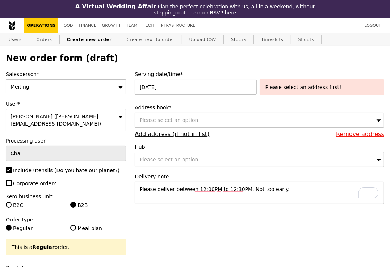
click at [219, 121] on div "Please select an option" at bounding box center [259, 120] width 249 height 15
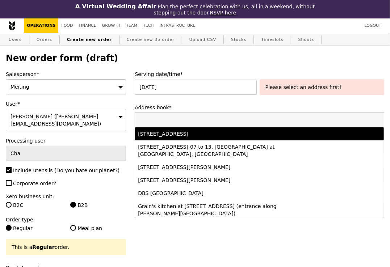
click at [119, 180] on label "Corporate order?" at bounding box center [66, 183] width 120 height 7
click at [12, 180] on input "Corporate order?" at bounding box center [9, 183] width 6 height 6
checkbox input "true"
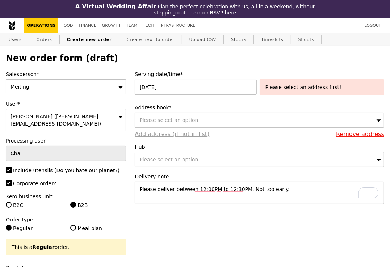
click at [164, 134] on link "Add address (if not in list)" at bounding box center [172, 134] width 75 height 7
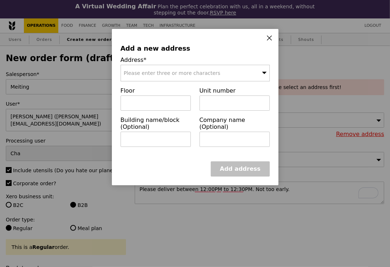
click at [177, 71] on span "Please enter three or more characters" at bounding box center [172, 73] width 97 height 6
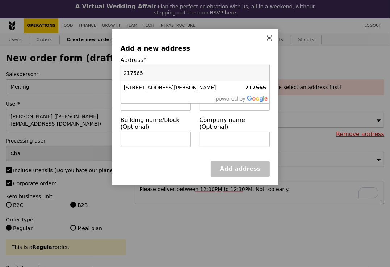
type input "217565"
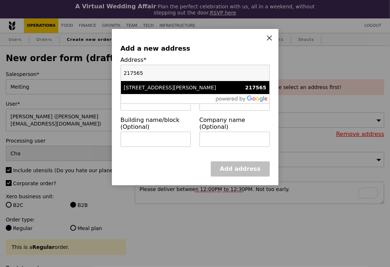
click at [179, 87] on div "[STREET_ADDRESS][PERSON_NAME]" at bounding box center [177, 87] width 107 height 7
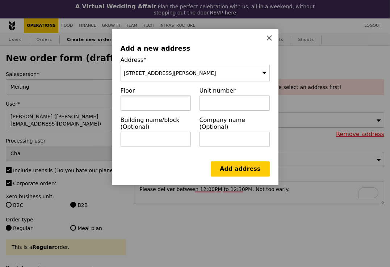
click at [165, 108] on input "text" at bounding box center [156, 103] width 70 height 15
type input "05"
click at [218, 102] on input "[DATE], [GEOGRAPHIC_DATA]" at bounding box center [234, 103] width 70 height 15
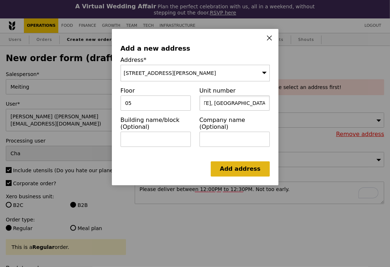
type input "[DATE], [GEOGRAPHIC_DATA] @ [GEOGRAPHIC_DATA]"
click at [241, 169] on link "Add address" at bounding box center [240, 168] width 59 height 15
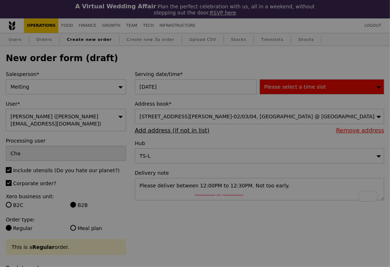
type input "Confirm"
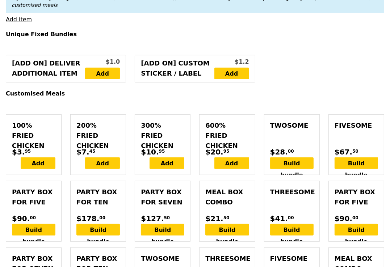
scroll to position [305, 0]
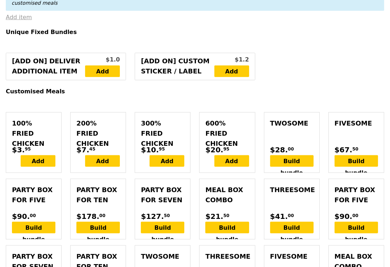
click at [17, 14] on link "Add item" at bounding box center [19, 17] width 26 height 7
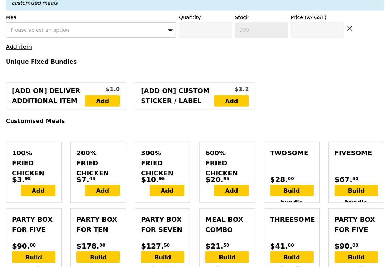
click at [31, 26] on div "Please select an option" at bounding box center [91, 29] width 170 height 15
type input "honey du"
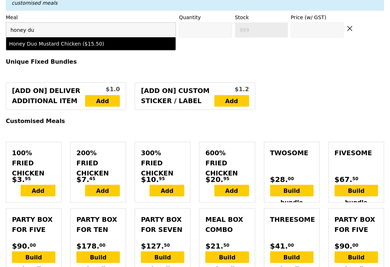
type input "Confirm anyway"
type input "0"
type input "500"
type input "15.5"
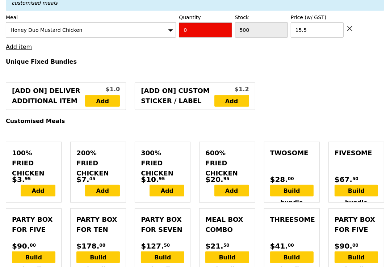
click at [194, 27] on input "0" at bounding box center [205, 29] width 53 height 15
type input "Confirm"
type input "4"
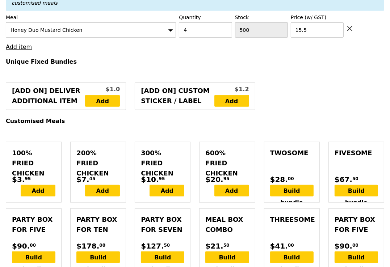
type input "Loading..."
type input "62.00"
type input "3.62"
type input "3.95"
type input "65.95"
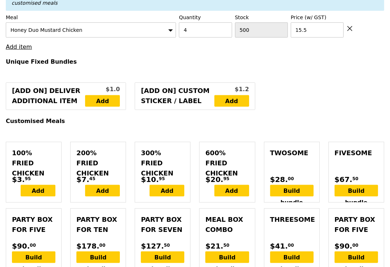
type input "Confirm"
type input "4"
click at [26, 43] on link "Add item" at bounding box center [19, 46] width 26 height 7
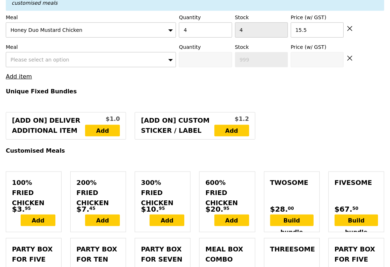
click at [64, 57] on span "Please select an option" at bounding box center [39, 60] width 59 height 6
type input "mentai"
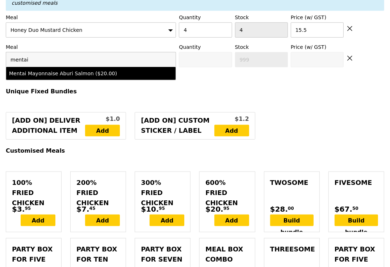
type input "Confirm anyway"
type input "0"
type input "3"
type input "20.0"
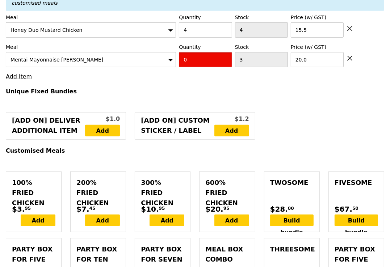
click at [189, 52] on input "0" at bounding box center [205, 59] width 53 height 15
type input "Confirm"
type input "1"
click at [193, 88] on h4 "Unique Fixed Bundles" at bounding box center [195, 91] width 378 height 7
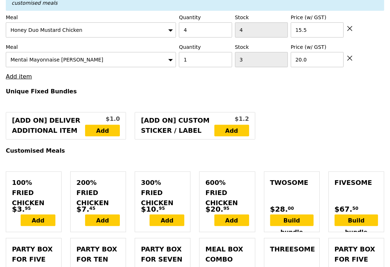
type input "Loading..."
type input "82.00"
type input "85.95"
type input "Confirm"
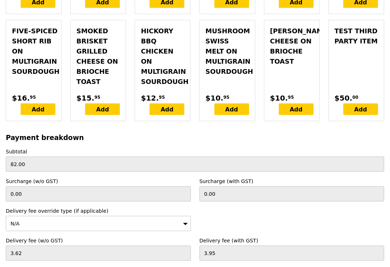
scroll to position [2367, 0]
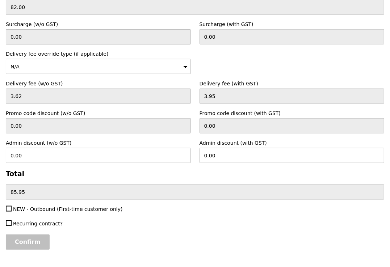
click at [26, 235] on input "Confirm" at bounding box center [28, 242] width 44 height 15
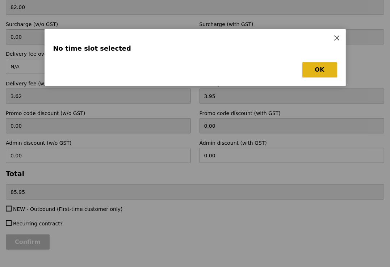
click at [319, 69] on button "OK" at bounding box center [319, 69] width 35 height 15
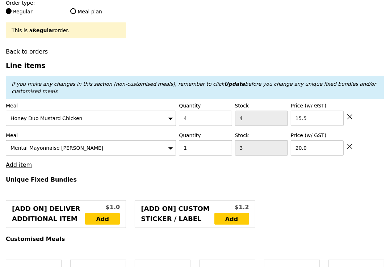
scroll to position [0, 0]
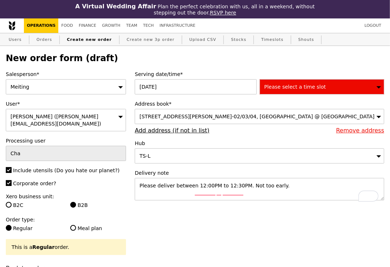
click at [309, 92] on div "Please select a time slot" at bounding box center [322, 86] width 125 height 15
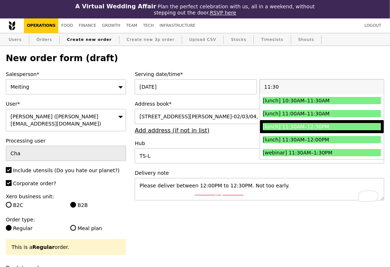
type input "11:30"
click at [321, 132] on li "[lunch] 11:30AM–12:30PM" at bounding box center [322, 126] width 124 height 13
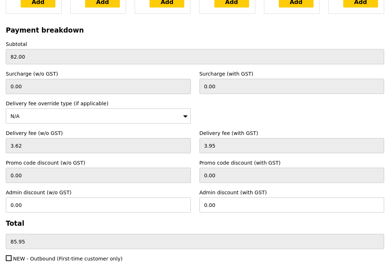
scroll to position [2367, 0]
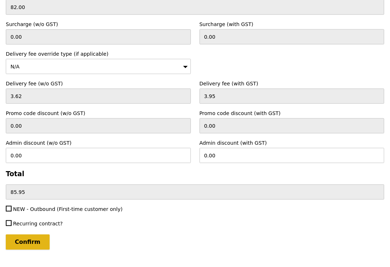
click at [29, 235] on input "Confirm" at bounding box center [28, 242] width 44 height 15
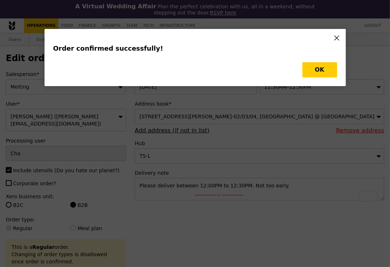
type input "Loading..."
checkbox input "false"
type input "1"
type input "3"
type input "20.00"
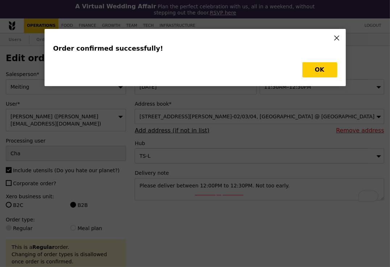
type input "4"
type input "15.50"
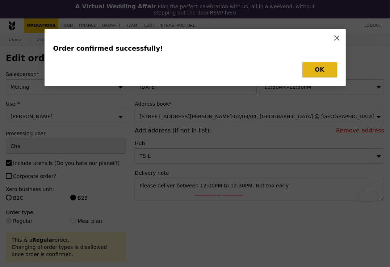
click at [329, 73] on button "OK" at bounding box center [319, 69] width 35 height 15
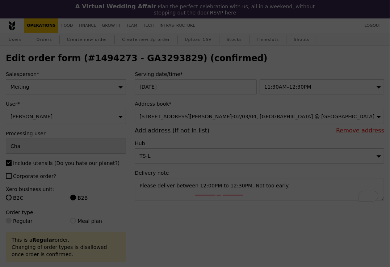
type input "499"
type input "496"
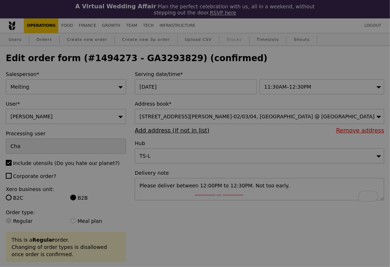
type input "Update"
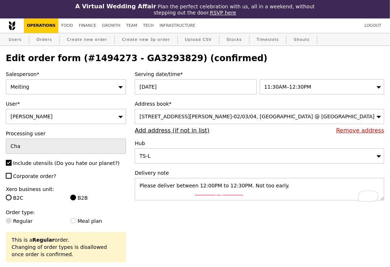
click at [140, 60] on h2 "Edit order form (#1494273 - GA3293829) (confirmed)" at bounding box center [195, 58] width 378 height 10
copy h2 "GA3293829"
click at [52, 39] on link "Orders" at bounding box center [44, 39] width 21 height 13
select select "100"
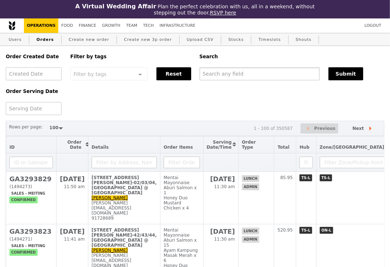
click at [216, 76] on input "text" at bounding box center [259, 73] width 120 height 13
paste input "GA3293829"
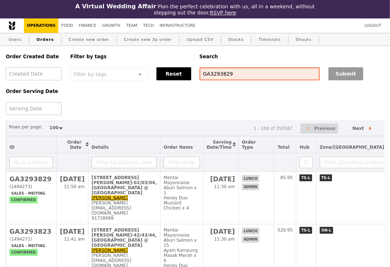
type input "GA3293829"
click at [346, 73] on button "Submit" at bounding box center [345, 73] width 35 height 13
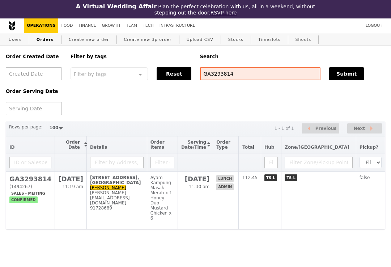
select select "100"
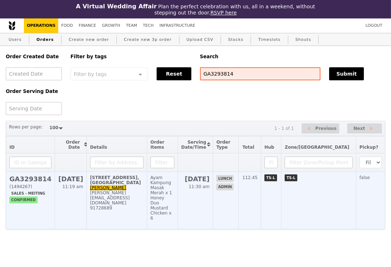
click at [168, 185] on div "Ayam Kampung Masak Merah x 1" at bounding box center [163, 185] width 24 height 20
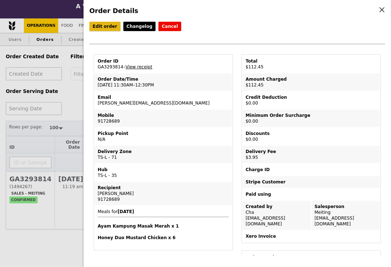
click at [105, 28] on link "Edit order" at bounding box center [104, 26] width 31 height 9
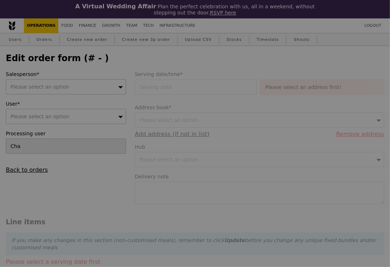
type input "30 Sep 2025"
type textarea "Please deliver between 12:00PM to 12:30PM. Not too early, please."
type input "Loading..."
type input "108.50"
type input "3.62"
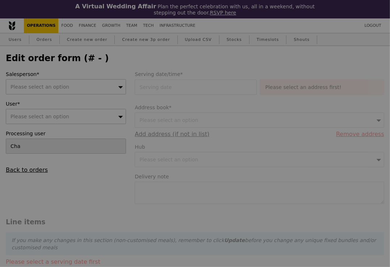
type input "3.95"
type input "112.45"
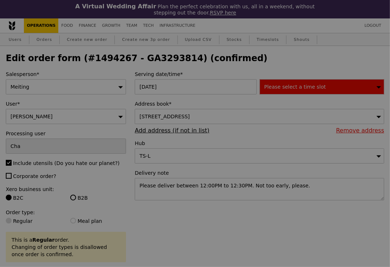
type input "86"
type input "62"
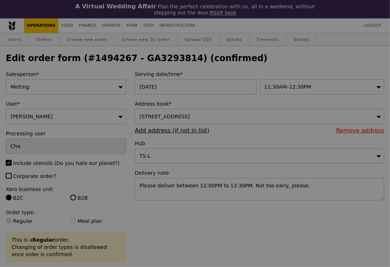
type input "Update"
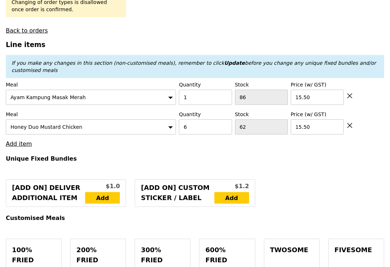
scroll to position [268, 0]
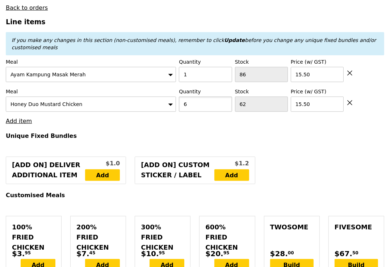
click at [195, 100] on input "6" at bounding box center [205, 104] width 53 height 15
type input "7"
click at [189, 135] on h4 "Unique Fixed Bundles" at bounding box center [195, 135] width 378 height 7
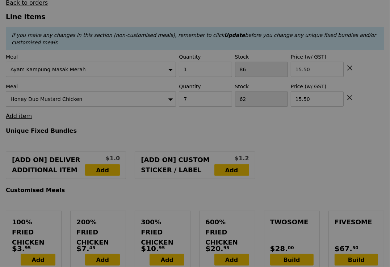
type input "Update"
type input "0.00"
type input "3.95"
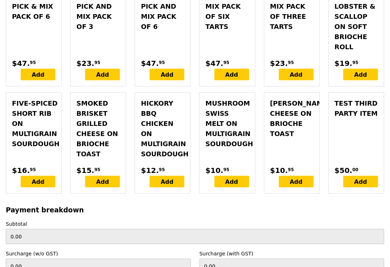
scroll to position [2382, 0]
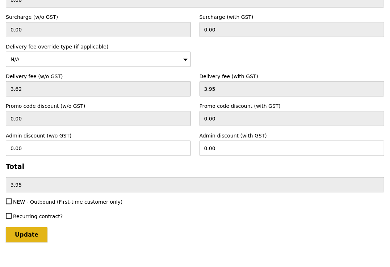
click at [36, 227] on input "Update" at bounding box center [27, 234] width 42 height 15
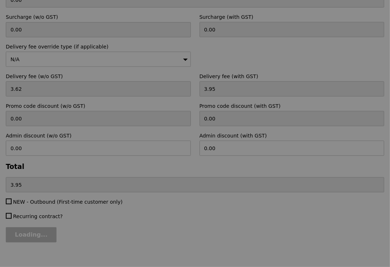
type input "Update"
type input "124.00"
type input "127.95"
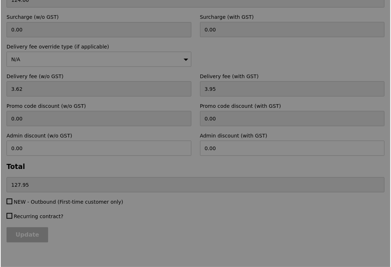
scroll to position [0, 0]
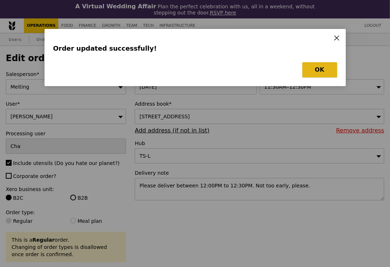
click at [325, 69] on button "OK" at bounding box center [319, 69] width 35 height 15
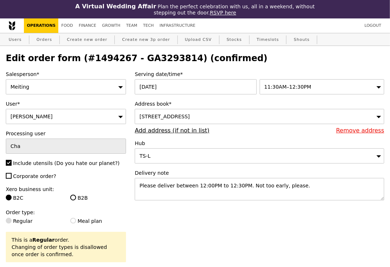
click at [132, 56] on h2 "Edit order form (#1494267 - GA3293814) (confirmed)" at bounding box center [195, 58] width 378 height 10
copy h2 "GA3293814"
click at [49, 40] on link "Orders" at bounding box center [44, 39] width 21 height 13
select select "100"
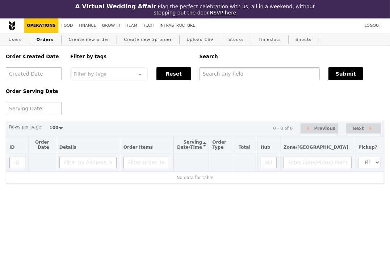
click at [224, 72] on input "text" at bounding box center [259, 73] width 120 height 13
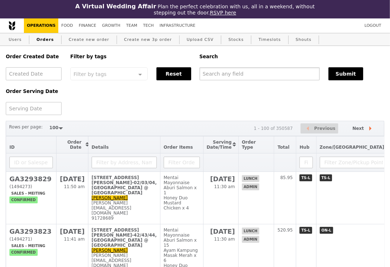
paste input "GA3293814"
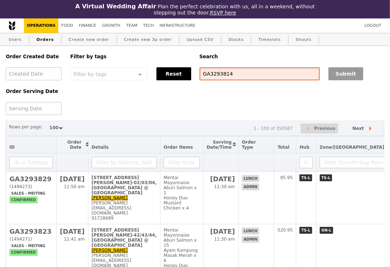
type input "GA3293814"
click at [339, 74] on button "Submit" at bounding box center [345, 73] width 35 height 13
